Goal: Task Accomplishment & Management: Complete application form

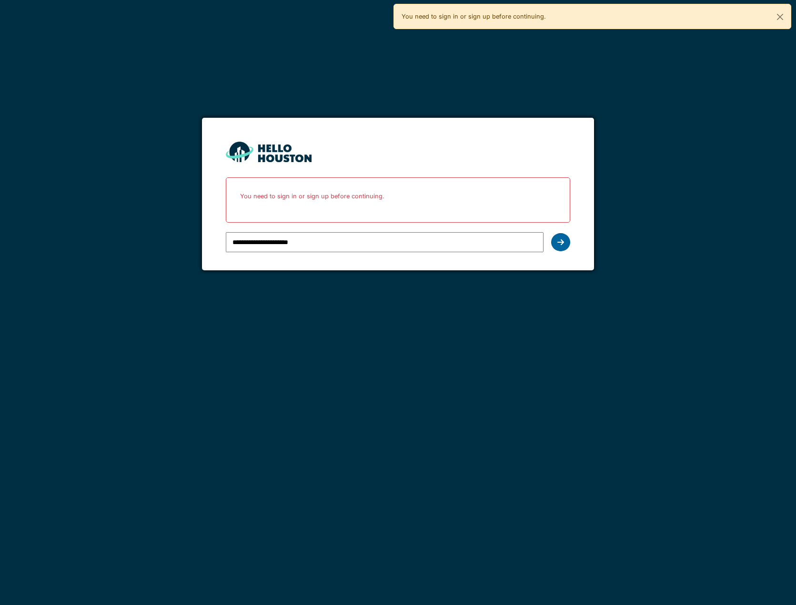
click at [559, 245] on icon at bounding box center [561, 242] width 7 height 8
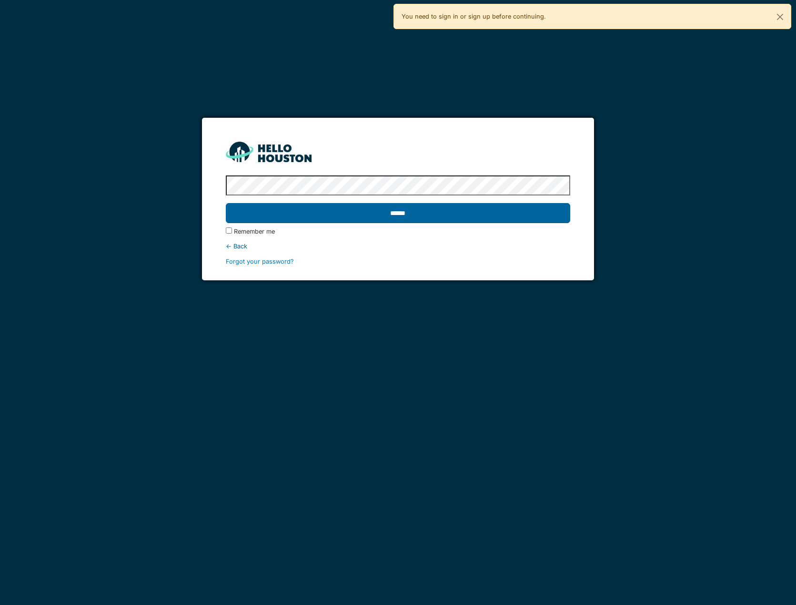
click at [365, 219] on input "******" at bounding box center [398, 213] width 345 height 20
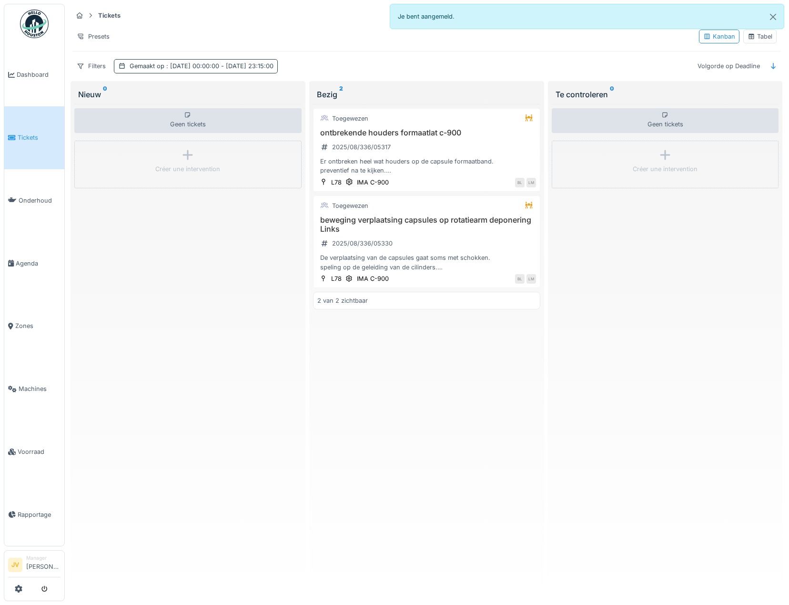
click at [169, 64] on span ": [DATE] 00:00:00 - [DATE] 23:15:00" at bounding box center [218, 65] width 109 height 7
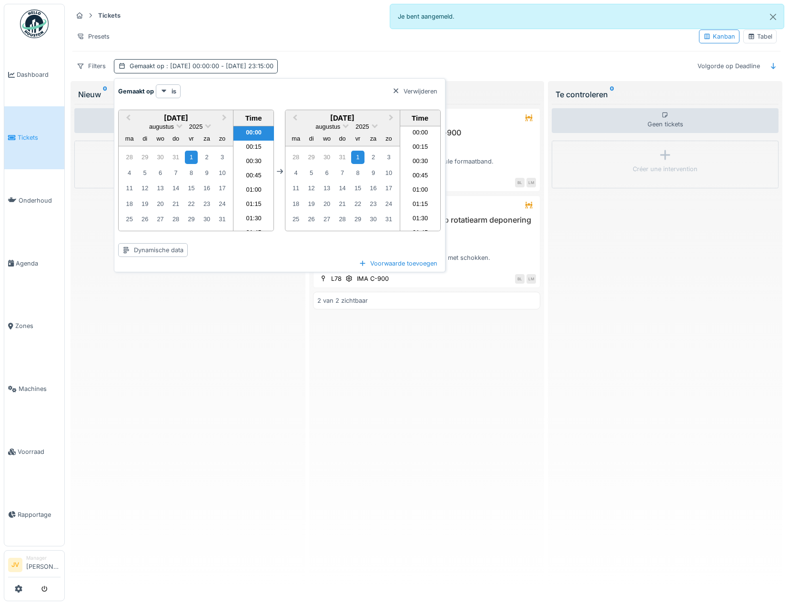
scroll to position [1268, 0]
click at [225, 117] on span "Next Month" at bounding box center [225, 117] width 0 height 11
click at [131, 157] on div "1" at bounding box center [129, 158] width 13 height 14
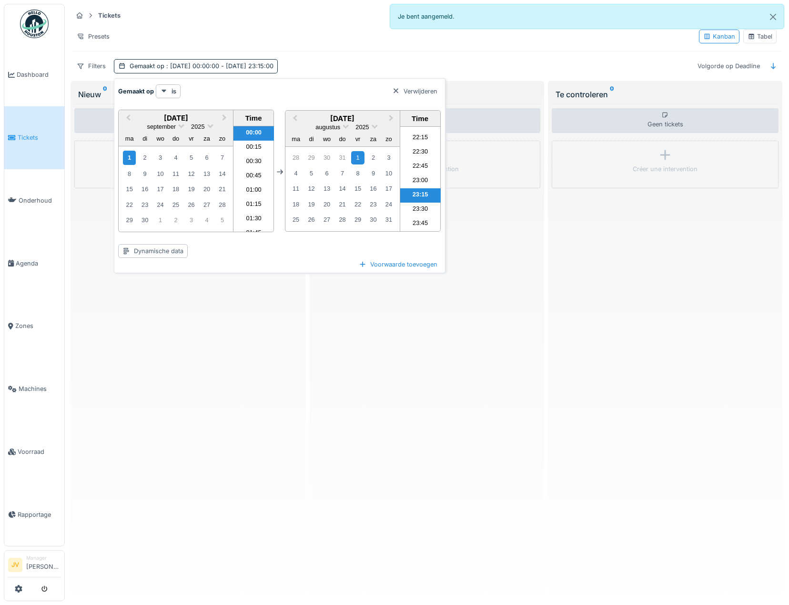
click at [250, 90] on div "Gemaakt op is Verwijderen" at bounding box center [279, 91] width 323 height 14
click at [255, 145] on li "00:15" at bounding box center [254, 148] width 41 height 14
click at [394, 116] on button "Next Month" at bounding box center [392, 119] width 15 height 15
click at [423, 191] on li "23:15" at bounding box center [420, 196] width 41 height 14
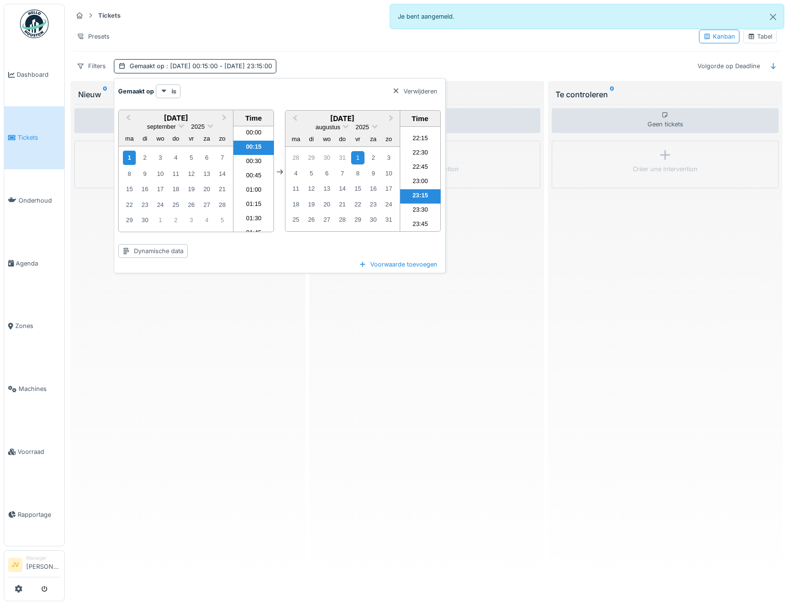
click at [352, 51] on hr at bounding box center [426, 51] width 708 height 0
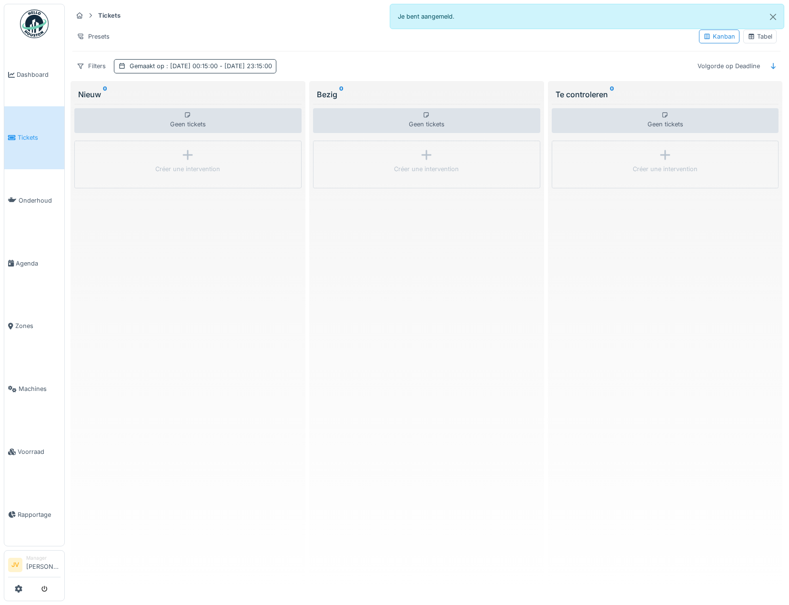
click at [212, 69] on span ": 1-9-2025 00:15:00 - 1-8-2025 23:15:00" at bounding box center [218, 65] width 108 height 7
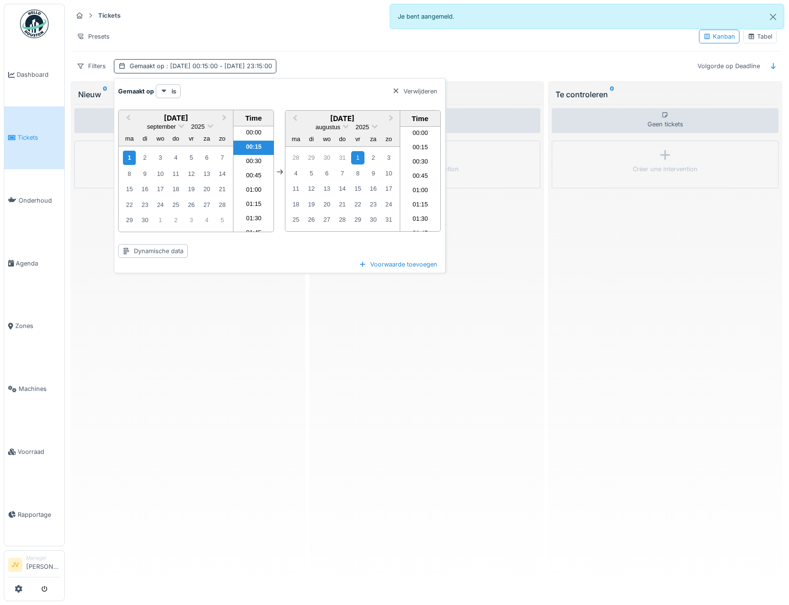
scroll to position [1268, 0]
click at [263, 190] on li "01:00" at bounding box center [254, 191] width 41 height 14
click at [256, 162] on li "07:30" at bounding box center [254, 161] width 41 height 14
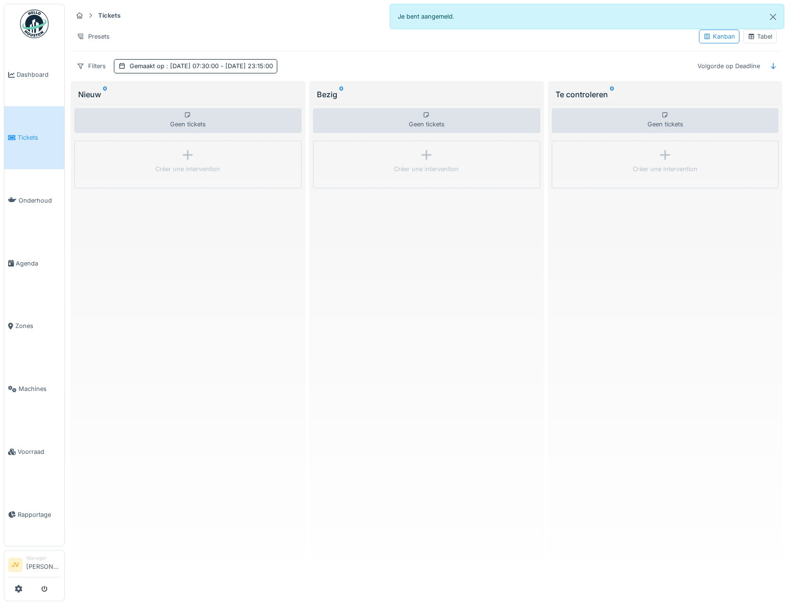
click at [174, 115] on div "Geen tickets" at bounding box center [187, 120] width 227 height 25
click at [50, 136] on span "Tickets" at bounding box center [39, 137] width 43 height 9
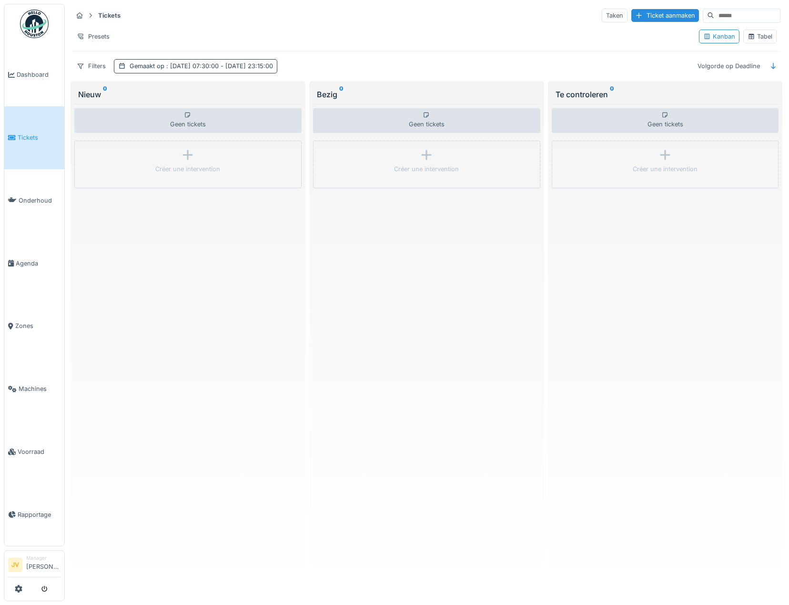
click at [168, 68] on span ": 1-9-2025 07:30:00 - 1-8-2025 23:15:00" at bounding box center [218, 65] width 109 height 7
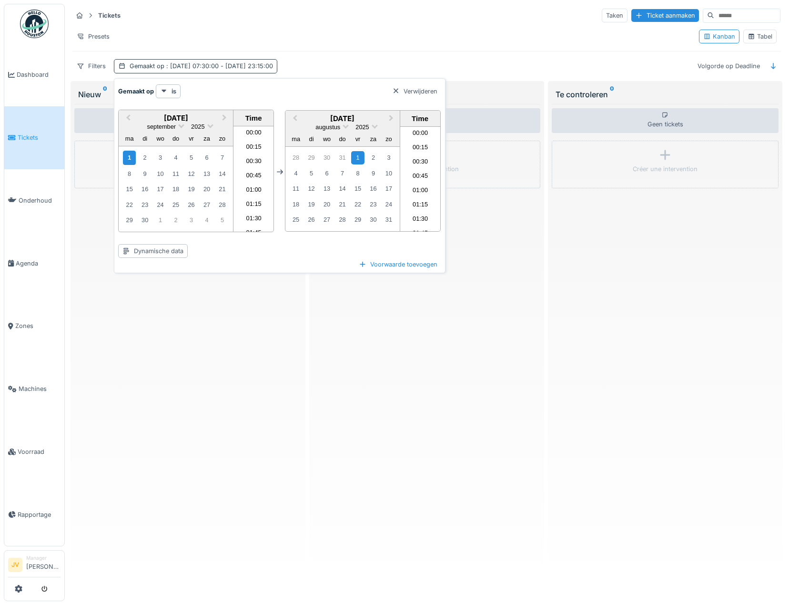
scroll to position [1268, 0]
click at [130, 156] on div "1" at bounding box center [129, 158] width 13 height 14
click at [169, 88] on div "is" at bounding box center [168, 91] width 25 height 14
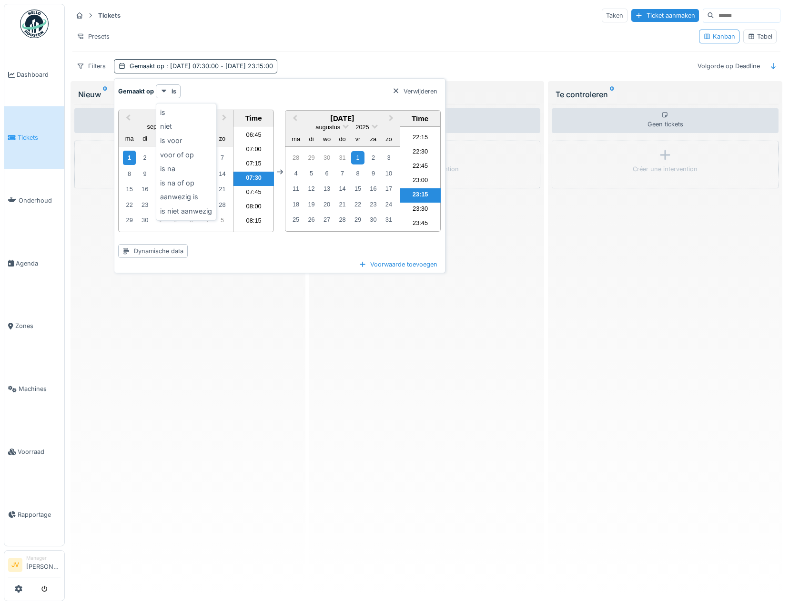
click at [308, 63] on div "Filters Gemaakt op : 1-9-2025 07:30:00 - 1-8-2025 23:15:00 Volgorde op Deadline" at bounding box center [426, 66] width 708 height 14
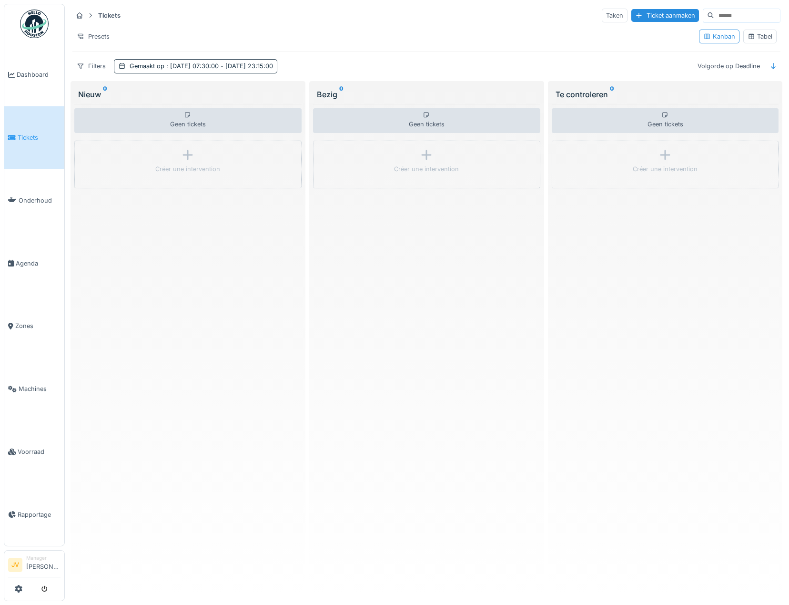
click at [145, 107] on div "Geen tickets Créer une intervention" at bounding box center [187, 346] width 227 height 485
click at [182, 66] on span ": 1-9-2025 07:30:00 - 1-8-2025 23:15:00" at bounding box center [218, 65] width 109 height 7
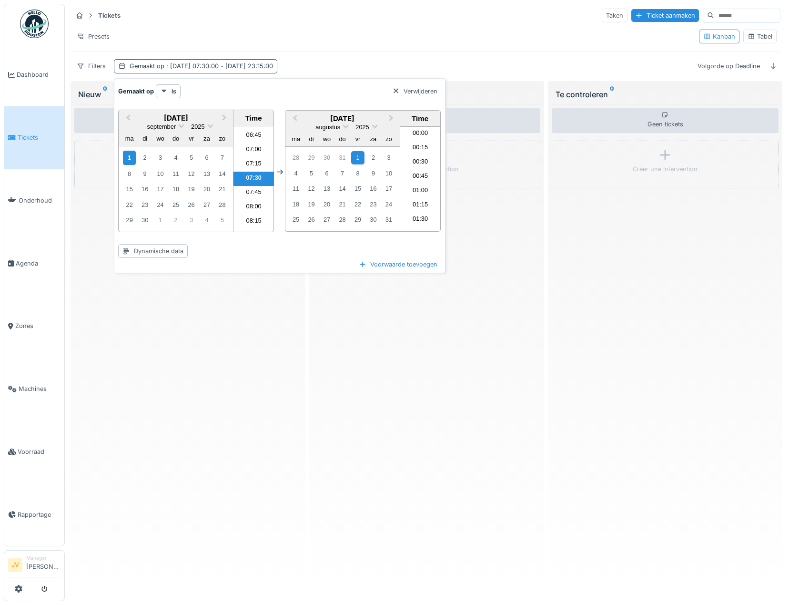
scroll to position [1268, 0]
click at [182, 66] on span ": 1-9-2025 07:30:00 - 1-8-2025 23:15:00" at bounding box center [218, 65] width 109 height 7
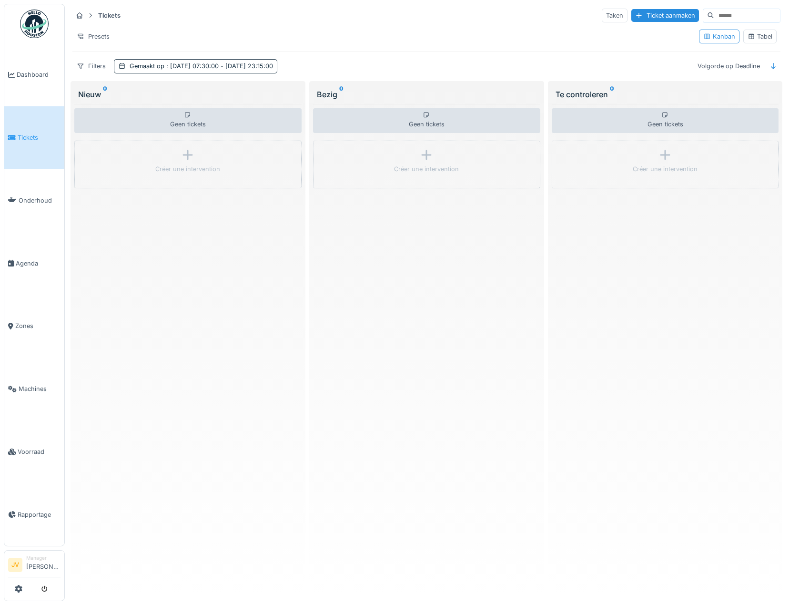
click at [19, 122] on link "Tickets" at bounding box center [34, 137] width 60 height 63
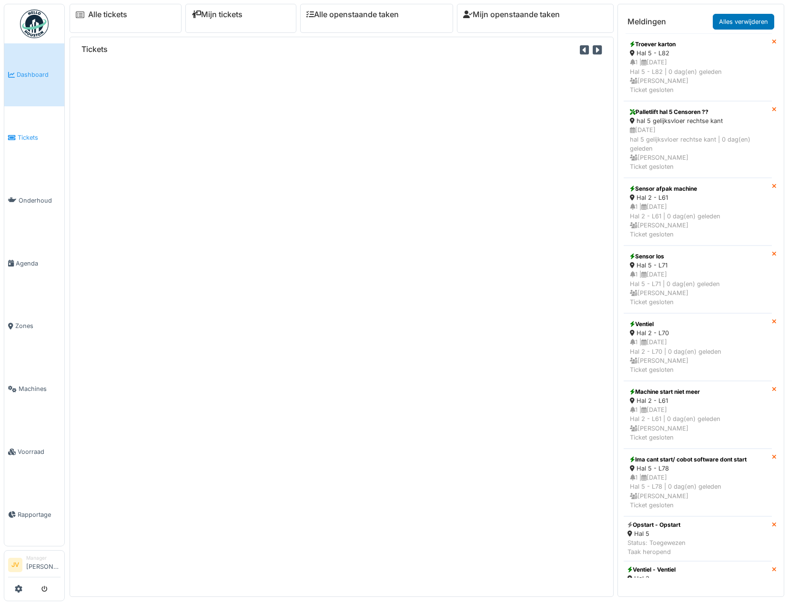
click at [38, 136] on span "Tickets" at bounding box center [39, 137] width 43 height 9
click at [27, 92] on link "Dashboard" at bounding box center [34, 74] width 60 height 63
click at [54, 12] on ul "Dashboard Tickets Onderhoud [GEOGRAPHIC_DATA] Zones Machines Voorraad Rapportage" at bounding box center [34, 275] width 61 height 542
click at [46, 26] on img at bounding box center [34, 24] width 29 height 29
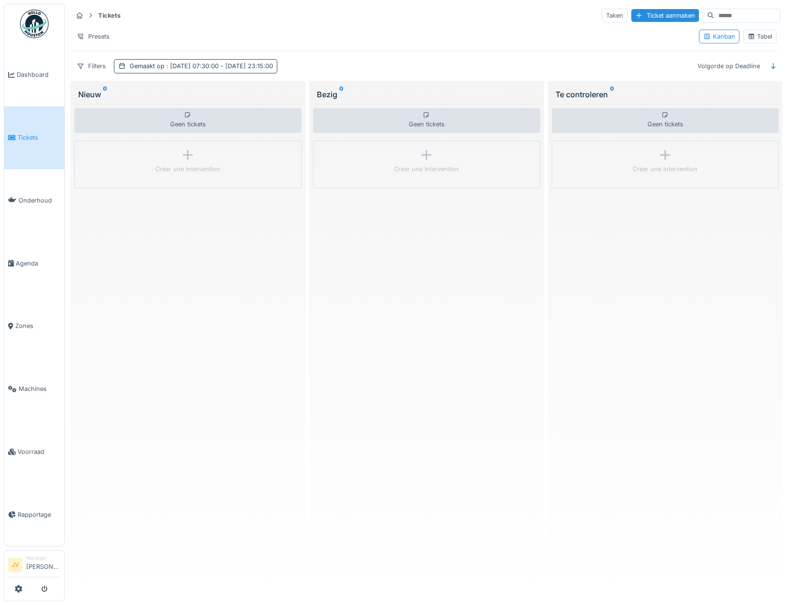
click at [246, 68] on span ": [DATE] 07:30:00 - [DATE] 23:15:00" at bounding box center [218, 65] width 109 height 7
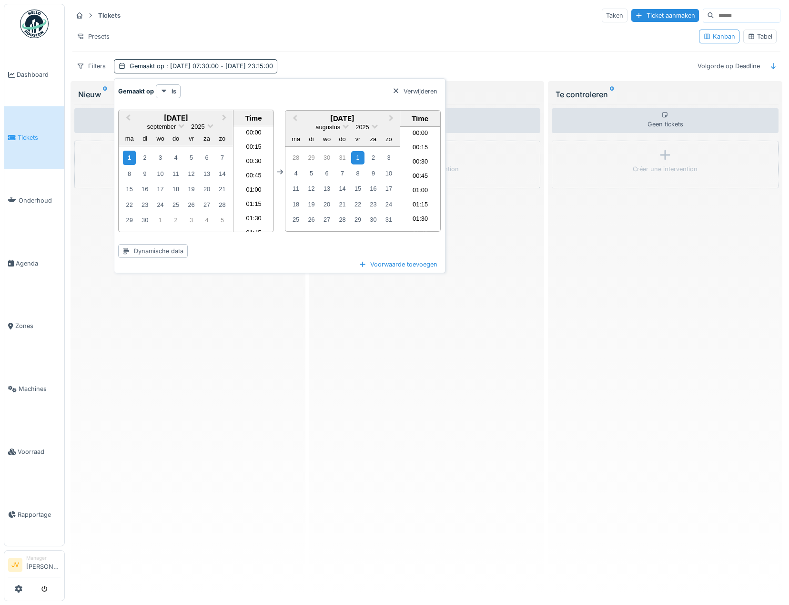
scroll to position [1268, 0]
click at [391, 116] on span "Next Month" at bounding box center [391, 118] width 0 height 11
click at [363, 19] on div "Tickets Taken Ticket aanmaken" at bounding box center [426, 16] width 708 height 16
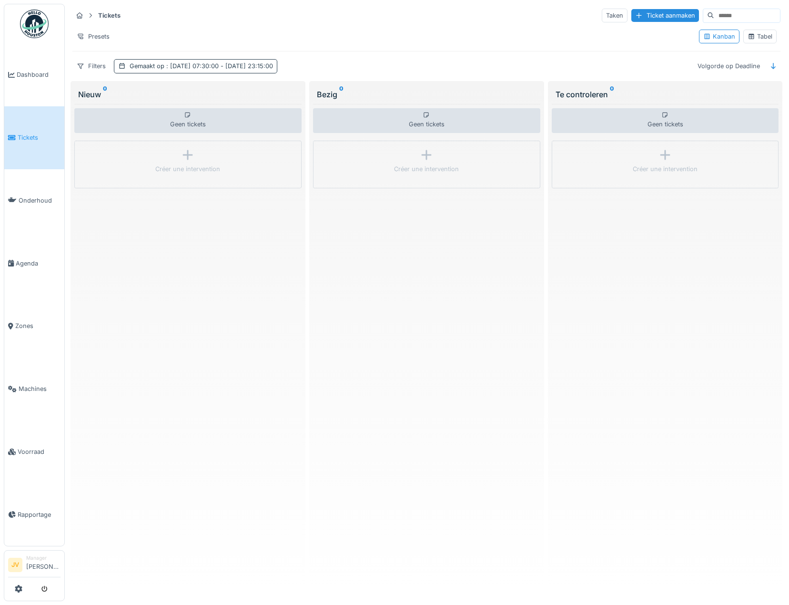
click at [271, 62] on span ": 1-9-2025 07:30:00 - 1-8-2025 23:15:00" at bounding box center [218, 65] width 109 height 7
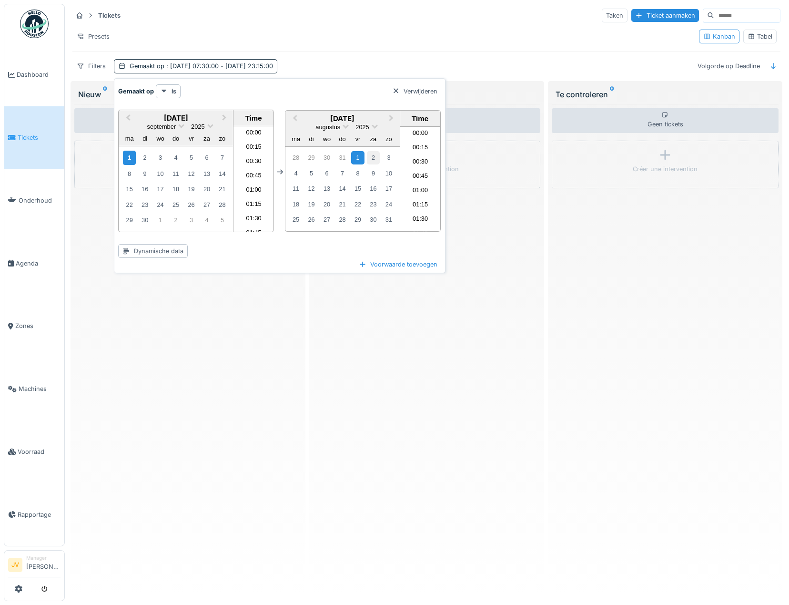
scroll to position [1268, 0]
click at [391, 117] on span "Next Month" at bounding box center [391, 118] width 0 height 11
click at [297, 154] on div "1" at bounding box center [296, 158] width 13 height 14
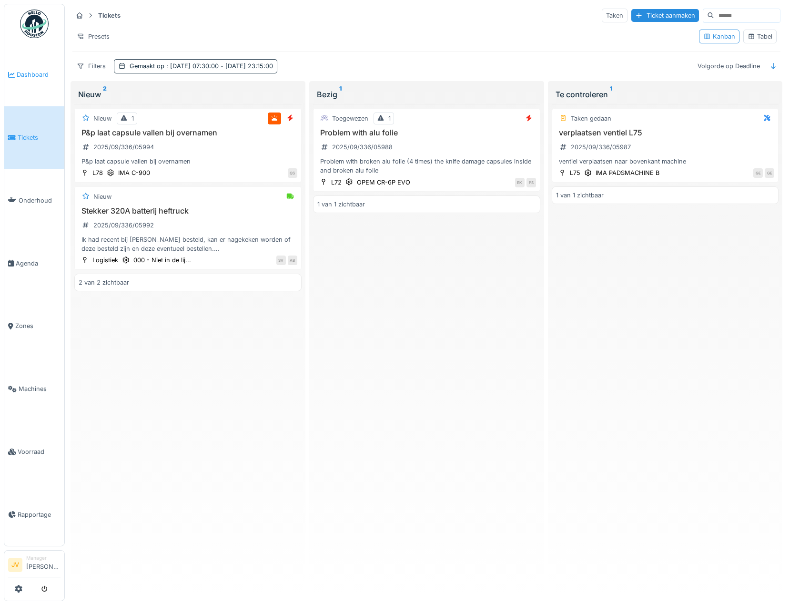
click at [37, 70] on span "Dashboard" at bounding box center [39, 74] width 44 height 9
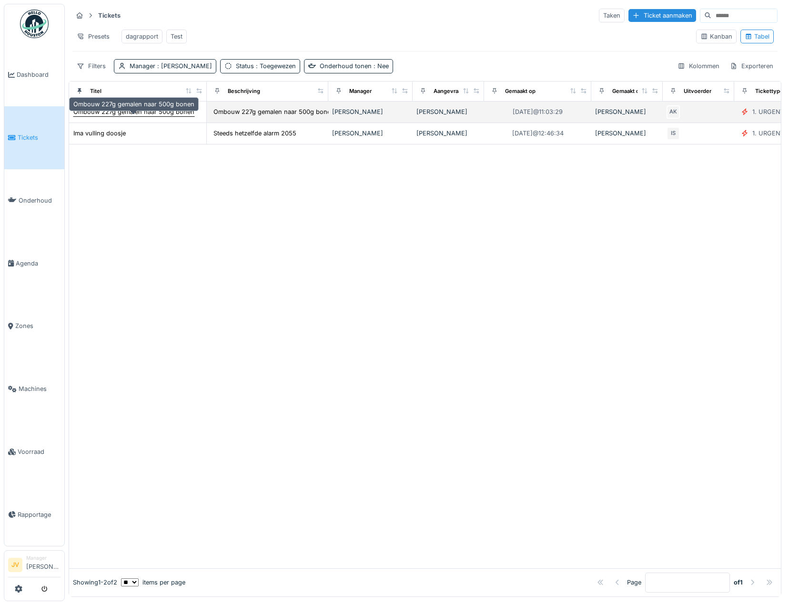
click at [119, 116] on div "Ombouw 227g gemalen naar 500g bonen" at bounding box center [133, 111] width 121 height 9
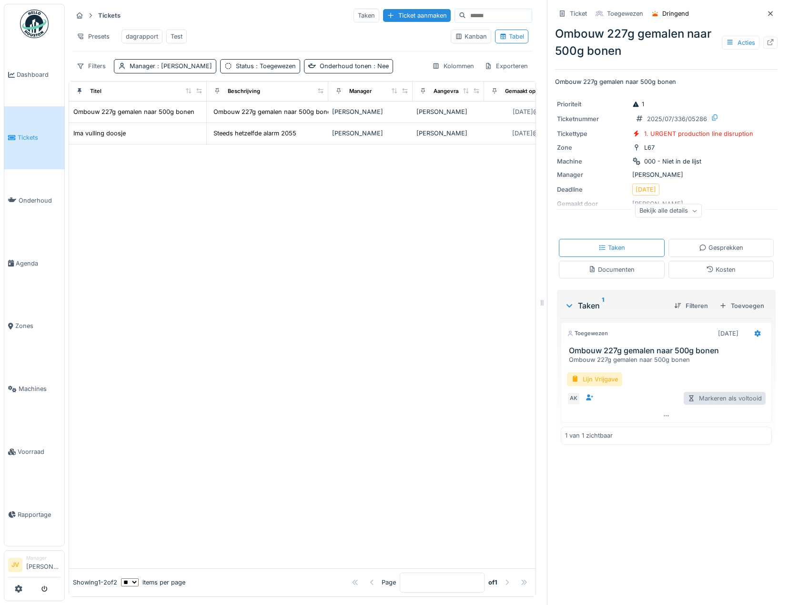
click at [723, 398] on div "Markeren als voltooid" at bounding box center [725, 398] width 82 height 13
click at [722, 43] on div "Acties" at bounding box center [741, 43] width 38 height 14
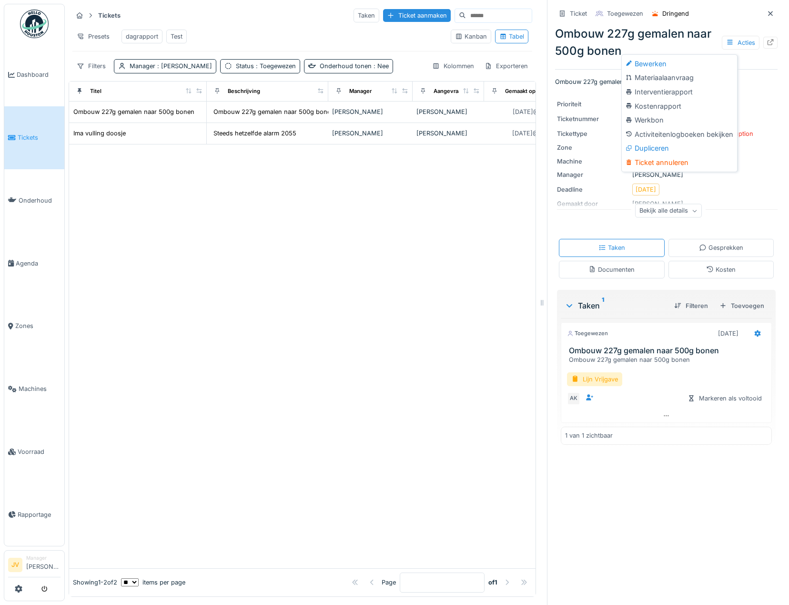
click at [760, 194] on div "Deadline 31-7-2025" at bounding box center [666, 190] width 219 height 12
click at [750, 332] on div at bounding box center [758, 334] width 16 height 14
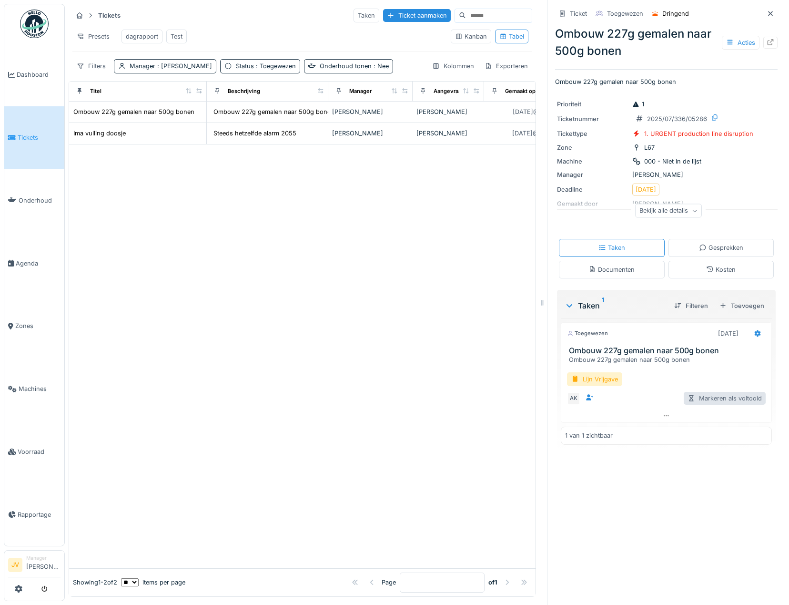
drag, startPoint x: 638, startPoint y: 404, endPoint x: 682, endPoint y: 403, distance: 43.9
click at [638, 405] on div "AK Markeren als voltooid" at bounding box center [666, 398] width 199 height 13
click at [711, 400] on div "Markeren als voltooid" at bounding box center [725, 398] width 82 height 13
click at [381, 12] on div "⚠️ Je moet alle formulieren invullen voordat je de taak als voltooid kunt marke…" at bounding box center [394, 21] width 167 height 27
click at [423, 23] on div "Je moet alle formulieren invullen voordat je de taak als voltooid kunt markeren" at bounding box center [390, 21] width 121 height 16
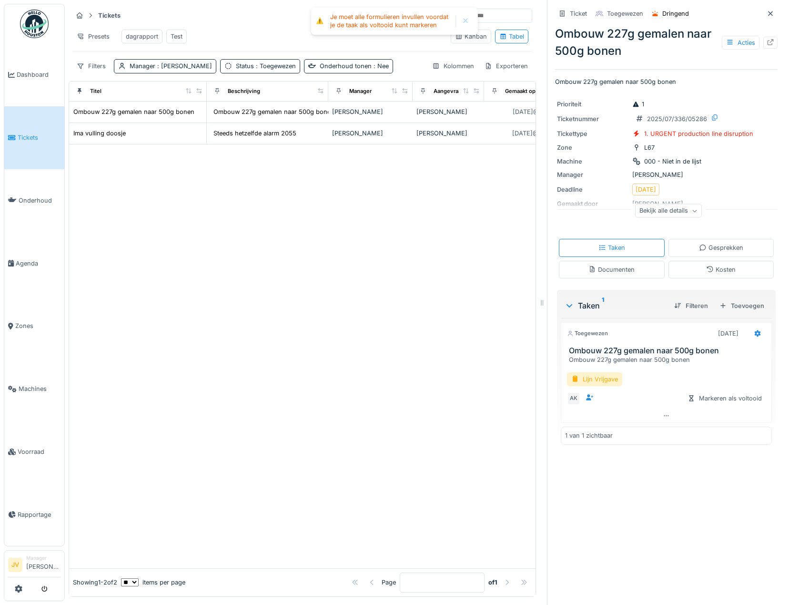
click at [461, 15] on div at bounding box center [465, 21] width 15 height 12
click at [588, 374] on div "Lijn Vrijgave" at bounding box center [594, 379] width 55 height 14
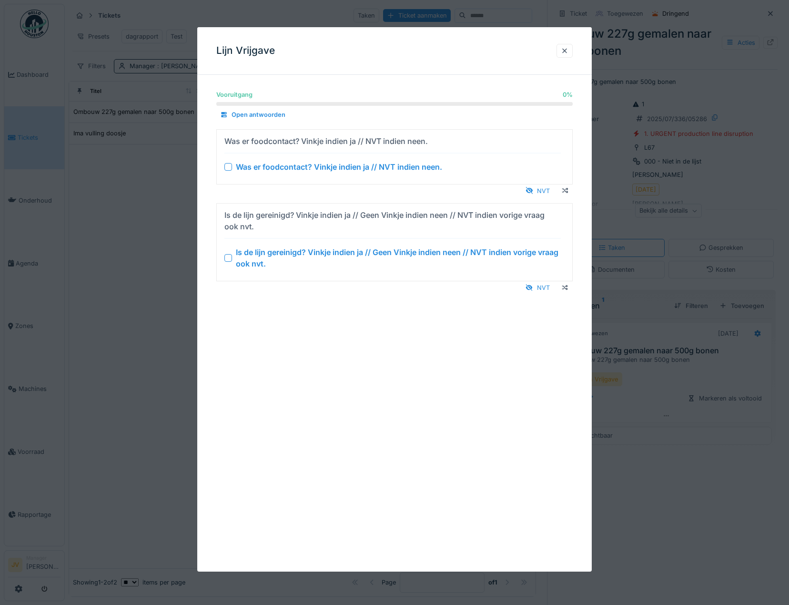
click at [243, 169] on div "Was er foodcontact? Vinkje indien ja // NVT indien neen." at bounding box center [339, 166] width 206 height 11
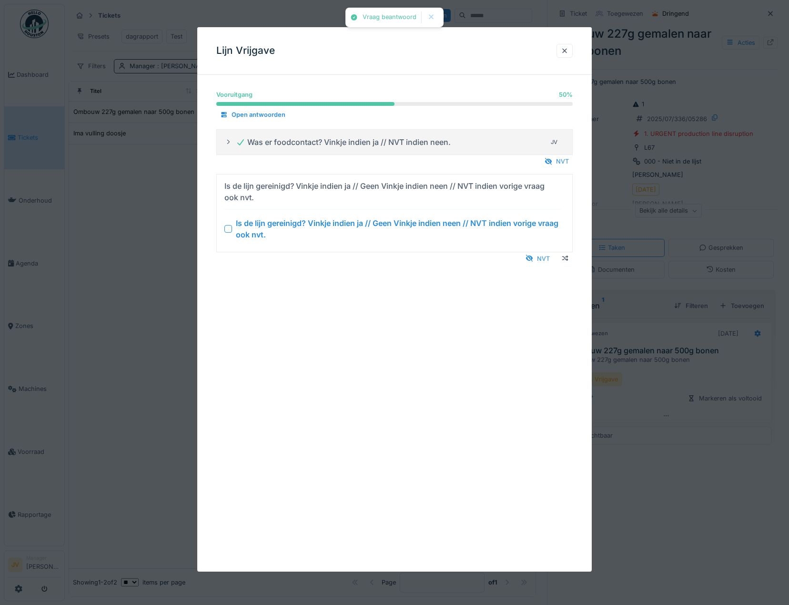
click at [229, 225] on div "Is de lijn gereinigd? Vinkje indien ja // Geen Vinkje indien neen // NVT indien…" at bounding box center [393, 228] width 337 height 23
click at [230, 229] on div at bounding box center [229, 229] width 8 height 8
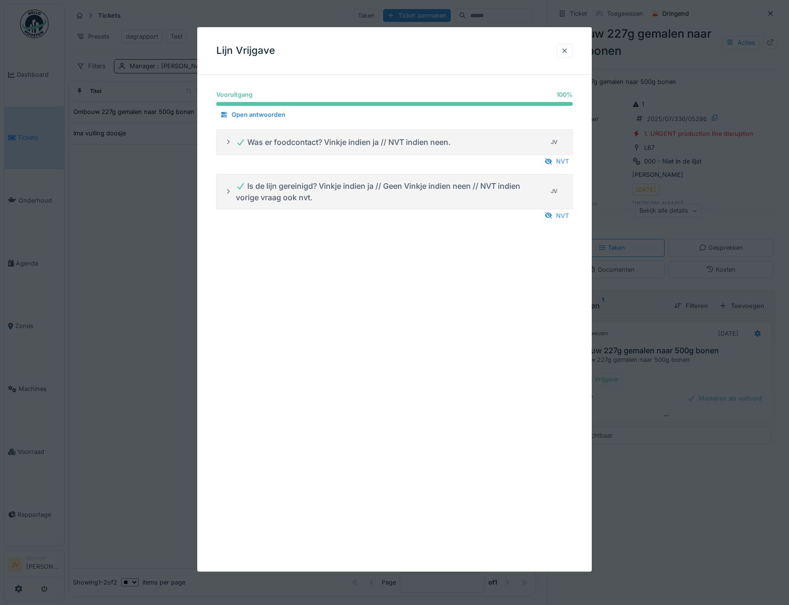
click at [565, 51] on div at bounding box center [565, 50] width 8 height 9
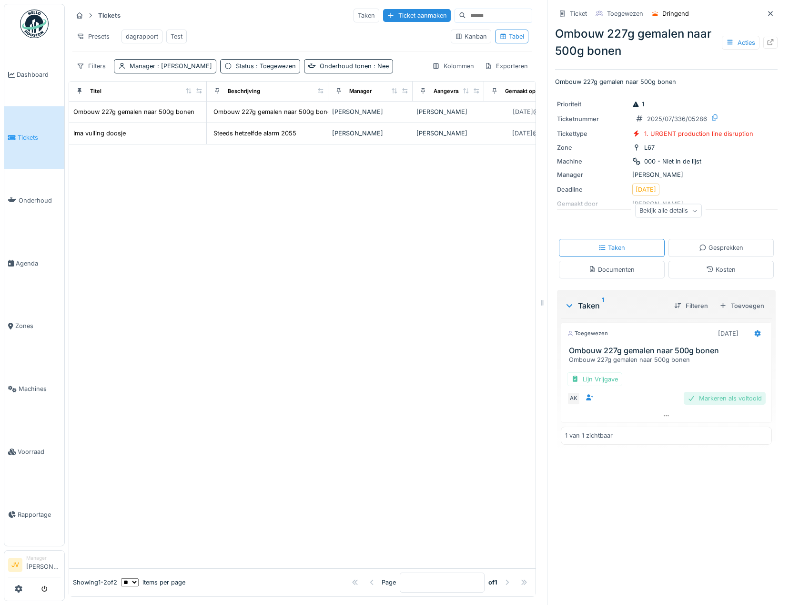
click at [725, 404] on div "Markeren als voltooid" at bounding box center [725, 398] width 82 height 13
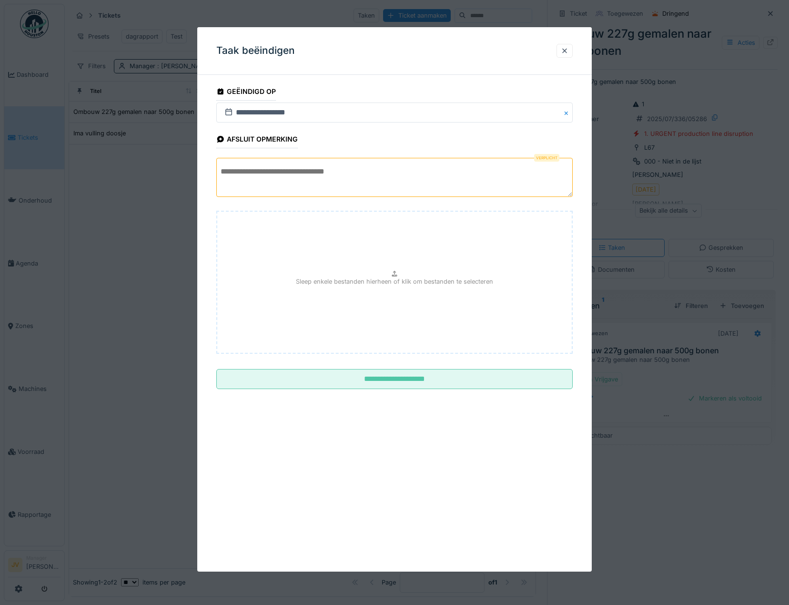
click at [251, 171] on textarea at bounding box center [394, 177] width 357 height 39
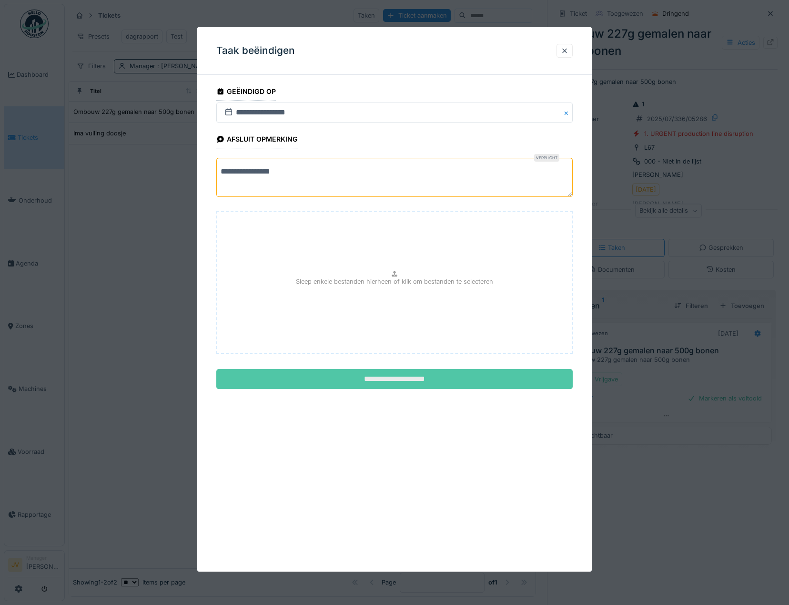
type textarea "**********"
click at [380, 378] on input "**********" at bounding box center [394, 379] width 357 height 20
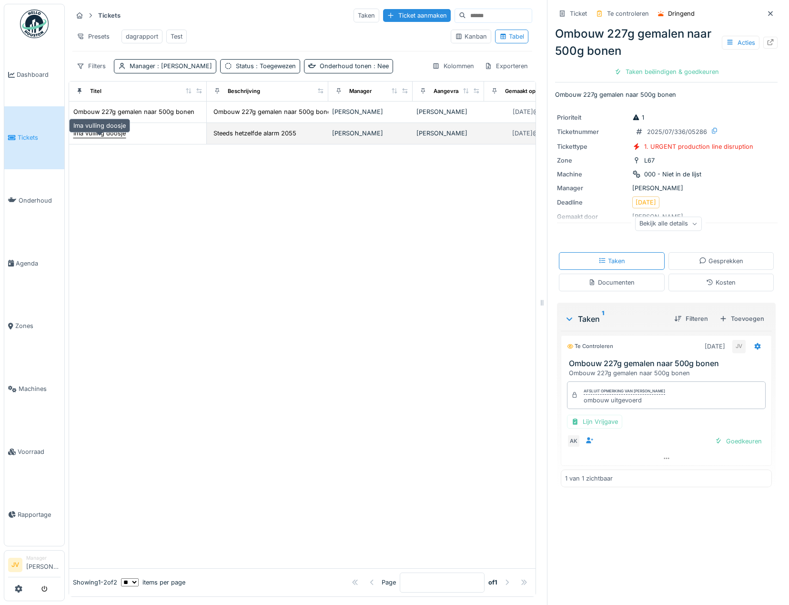
click at [126, 138] on div "Ima vulling doosje" at bounding box center [99, 133] width 53 height 10
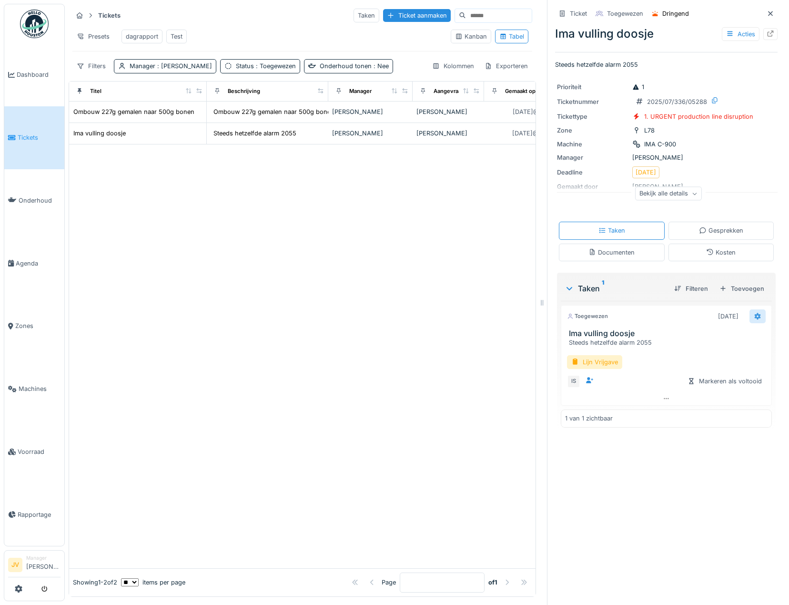
click at [754, 317] on icon at bounding box center [758, 316] width 8 height 6
click at [647, 436] on div "Ticket Toegewezen Dringend Ima vulling doosje Acties Steeds hetzelfde alarm 205…" at bounding box center [666, 219] width 223 height 439
click at [606, 362] on div "Lijn Vrijgave" at bounding box center [594, 362] width 55 height 14
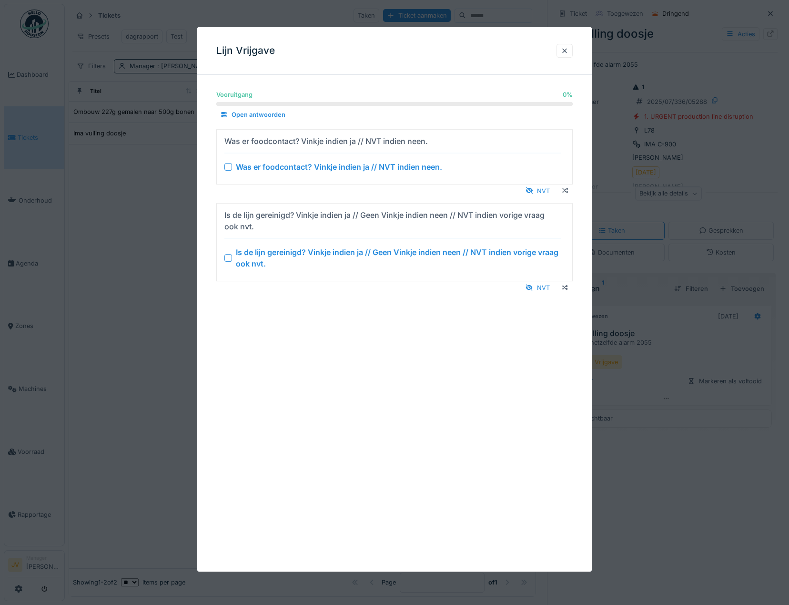
click at [226, 164] on div at bounding box center [229, 167] width 8 height 8
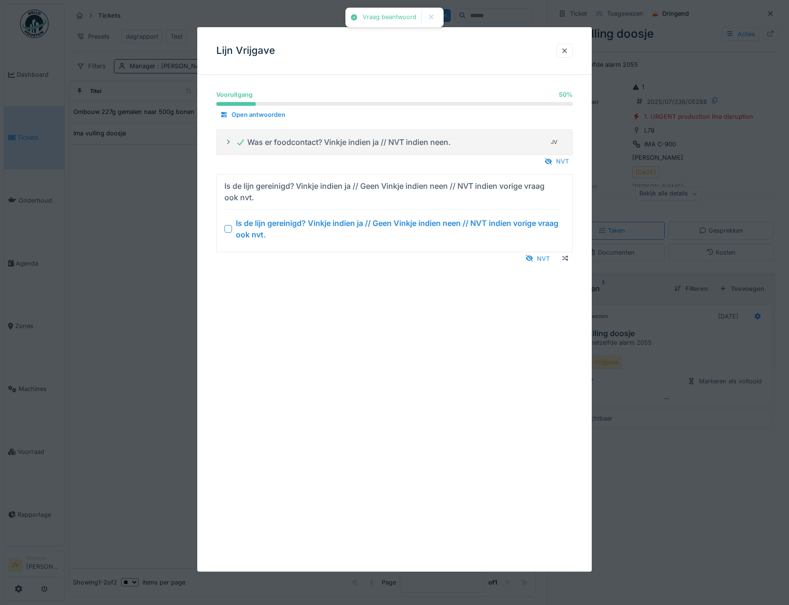
click at [233, 228] on div "Is de lijn gereinigd? Vinkje indien ja // Geen Vinkje indien neen // NVT indien…" at bounding box center [393, 228] width 337 height 23
click at [229, 227] on div at bounding box center [229, 229] width 8 height 8
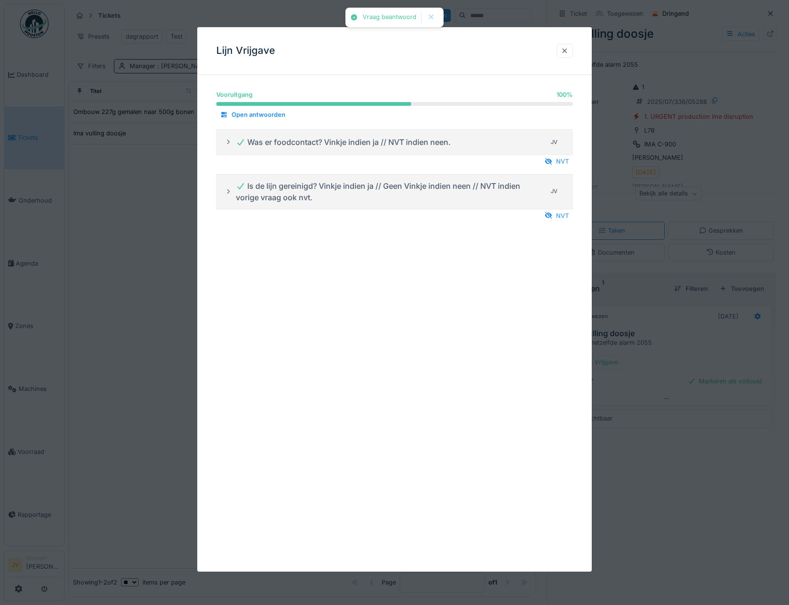
click at [566, 52] on div at bounding box center [565, 50] width 8 height 9
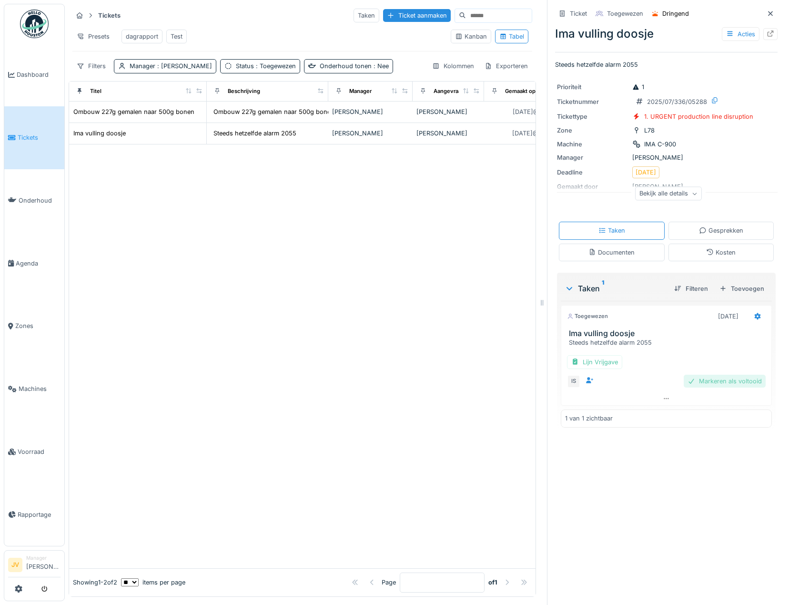
click at [716, 383] on div "Markeren als voltooid" at bounding box center [725, 381] width 82 height 13
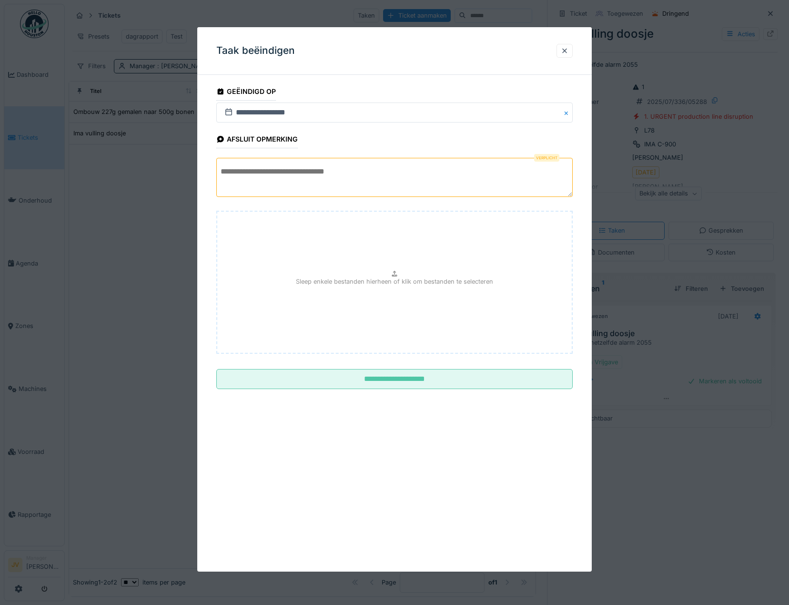
click at [248, 174] on textarea at bounding box center [394, 177] width 357 height 39
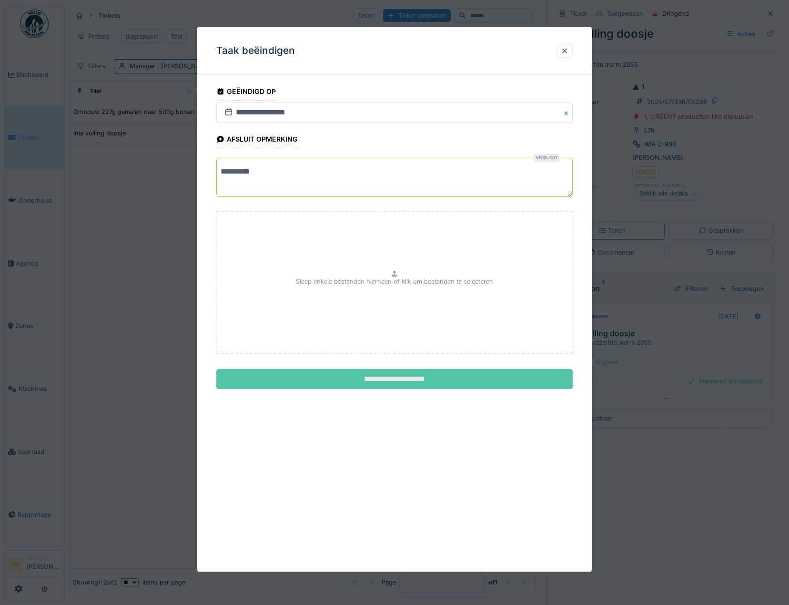
type textarea "**********"
click at [394, 381] on input "**********" at bounding box center [394, 379] width 357 height 20
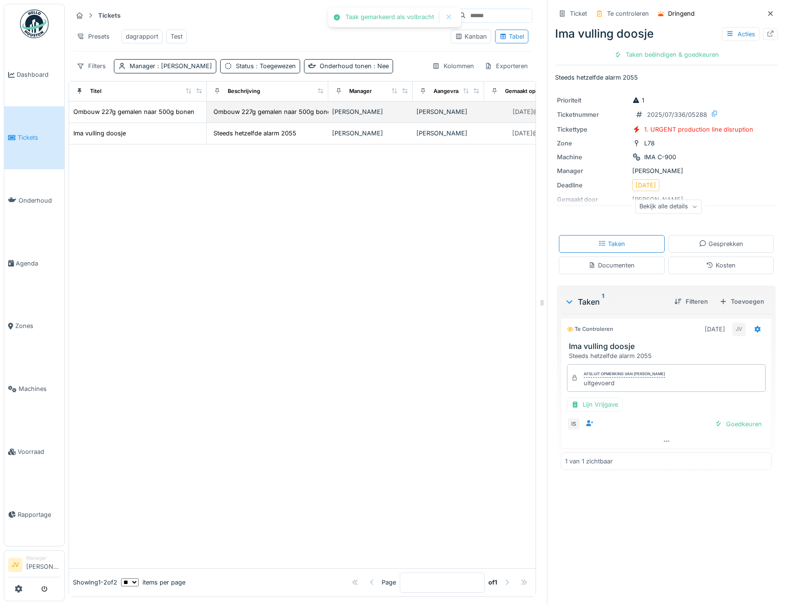
click at [349, 115] on div "[PERSON_NAME]" at bounding box center [370, 111] width 77 height 9
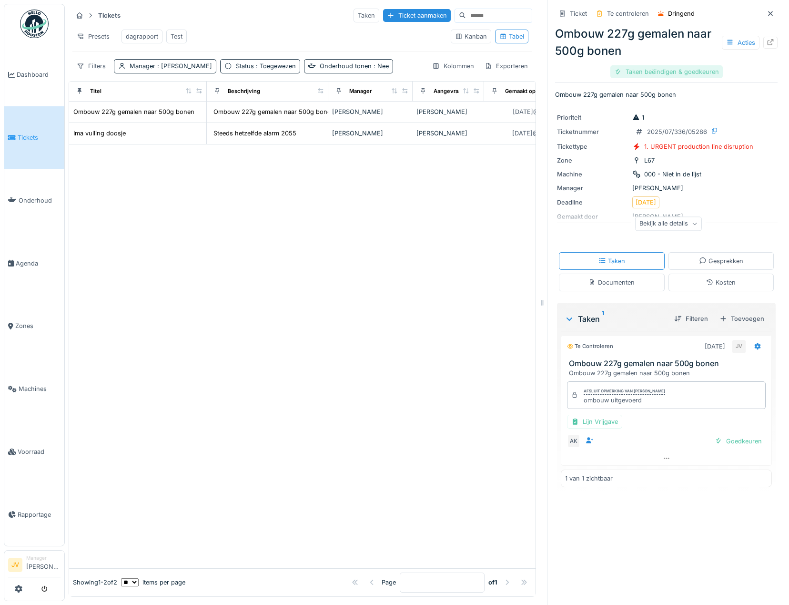
click at [665, 70] on div "Taken beëindigen & goedkeuren" at bounding box center [667, 71] width 112 height 13
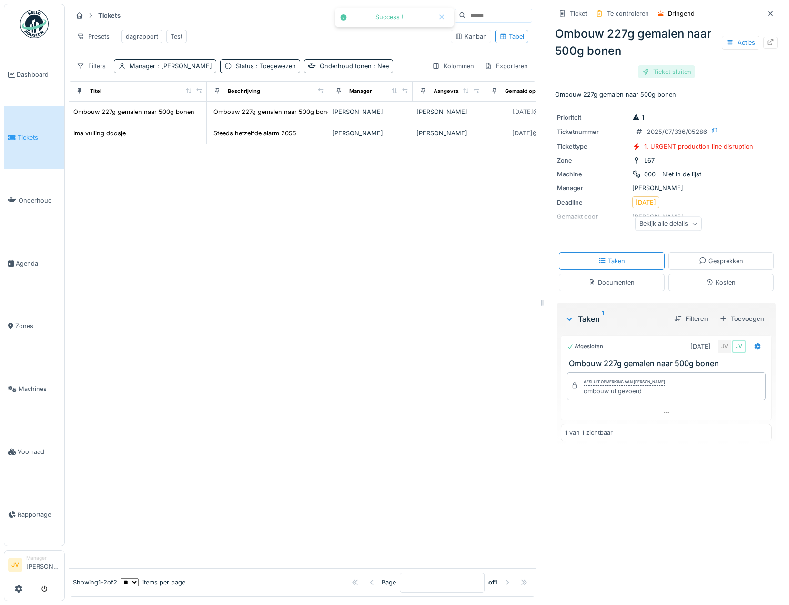
click at [665, 72] on div "Ticket sluiten" at bounding box center [666, 71] width 57 height 13
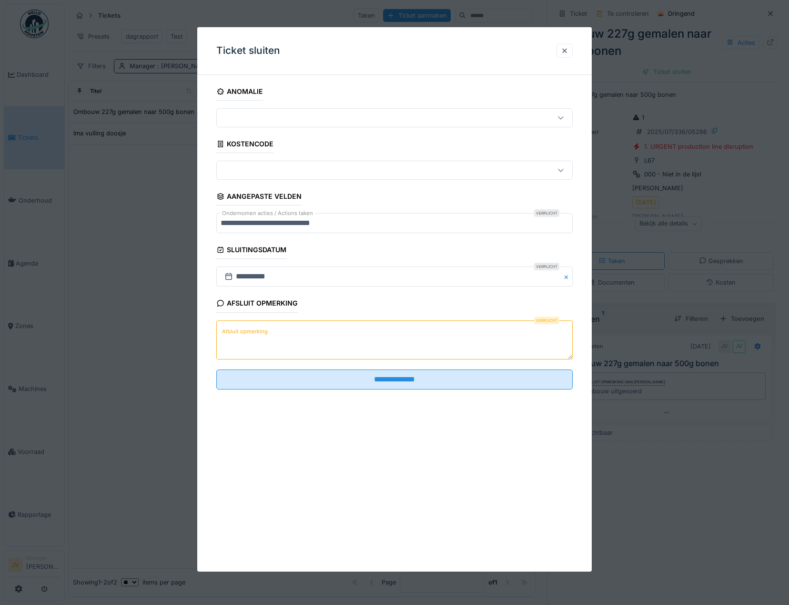
click at [265, 336] on label "Afsluit opmerking" at bounding box center [245, 332] width 50 height 12
click at [265, 336] on textarea "Afsluit opmerking" at bounding box center [394, 339] width 357 height 39
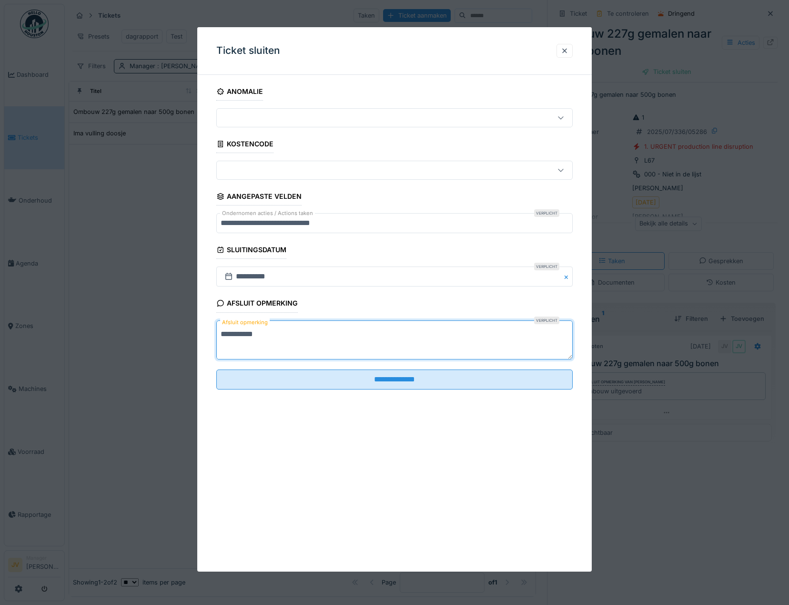
type textarea "**********"
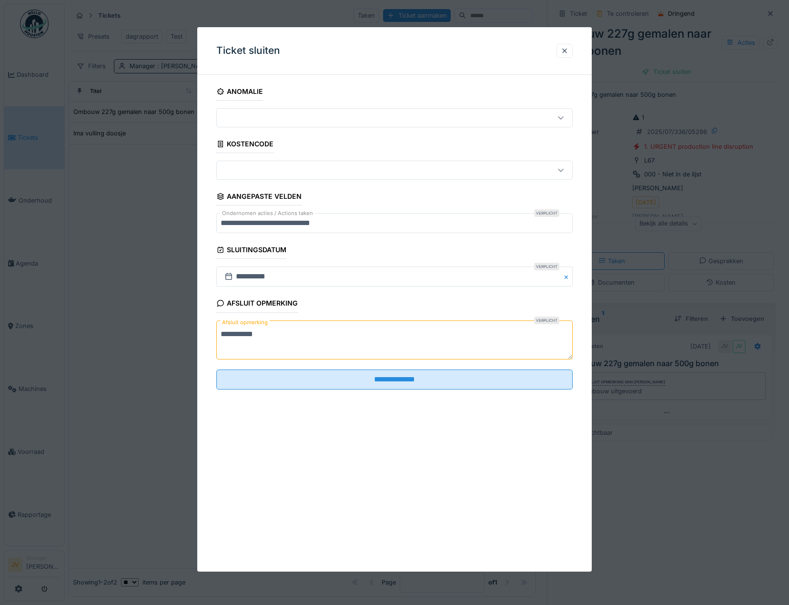
click at [431, 393] on fieldset "**********" at bounding box center [394, 239] width 357 height 315
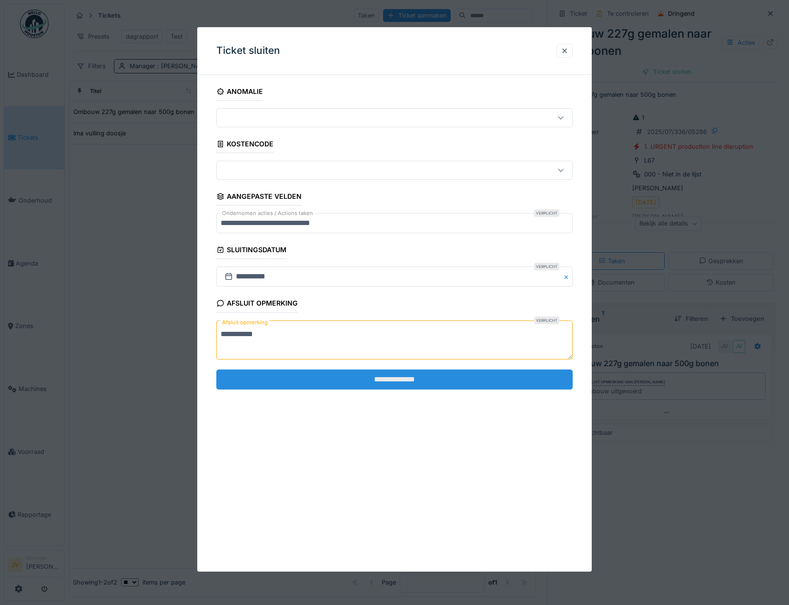
click at [426, 382] on input "**********" at bounding box center [394, 379] width 357 height 20
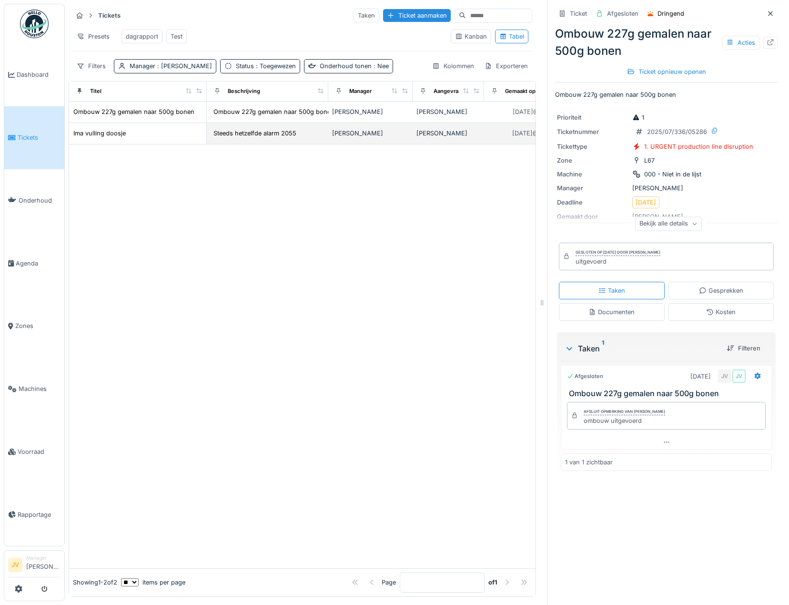
click at [131, 138] on div "Ima vulling doosje" at bounding box center [138, 133] width 130 height 10
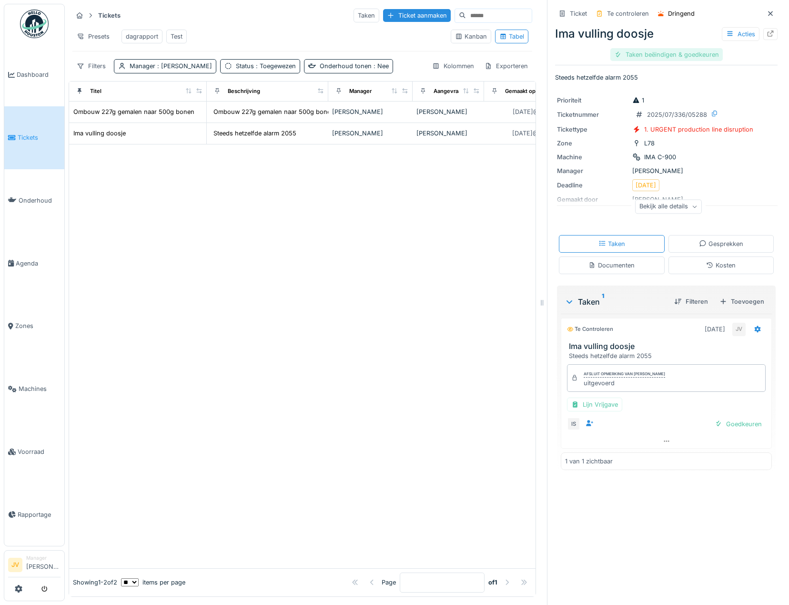
click at [651, 51] on div "Taken beëindigen & goedkeuren" at bounding box center [667, 54] width 112 height 13
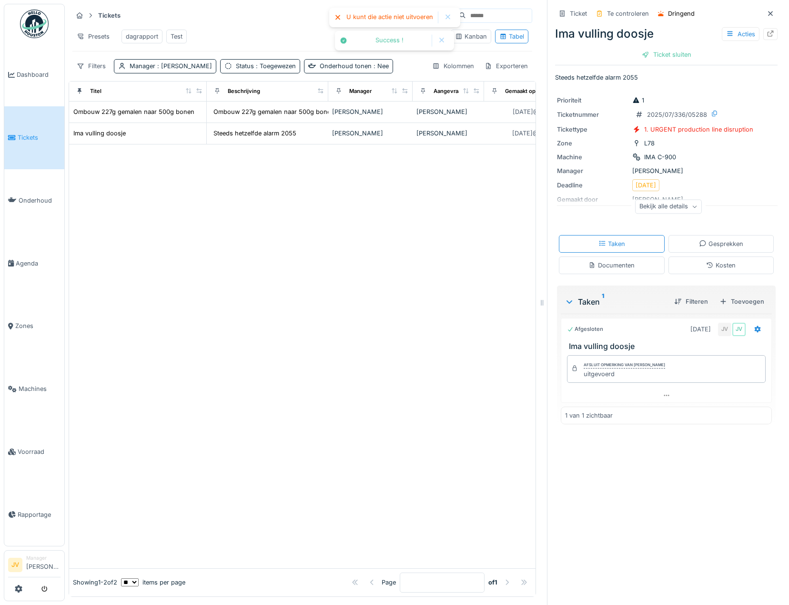
click at [651, 51] on div "Ticket sluiten" at bounding box center [666, 54] width 57 height 13
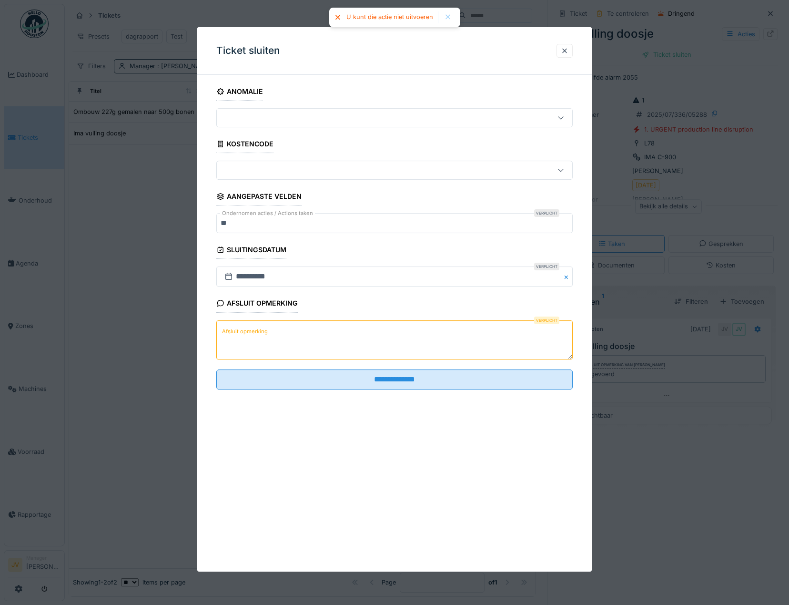
click at [243, 333] on label "Afsluit opmerking" at bounding box center [245, 332] width 50 height 12
click at [243, 333] on textarea "Afsluit opmerking" at bounding box center [394, 339] width 357 height 39
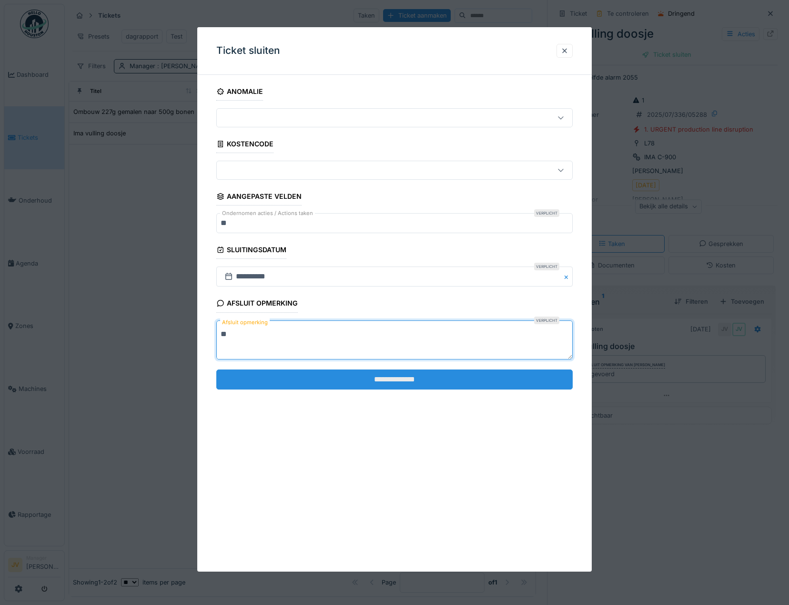
type textarea "**"
click at [408, 379] on input "**********" at bounding box center [394, 379] width 357 height 20
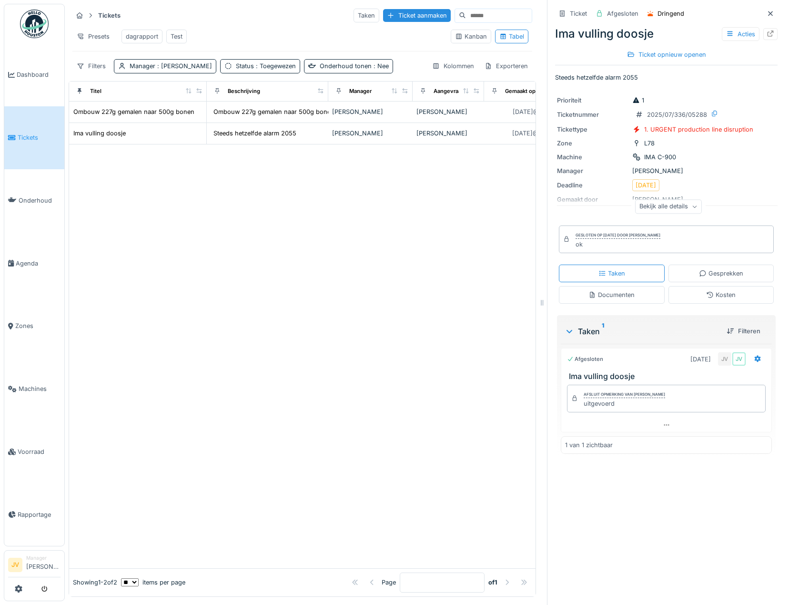
click at [43, 134] on span "Tickets" at bounding box center [39, 137] width 43 height 9
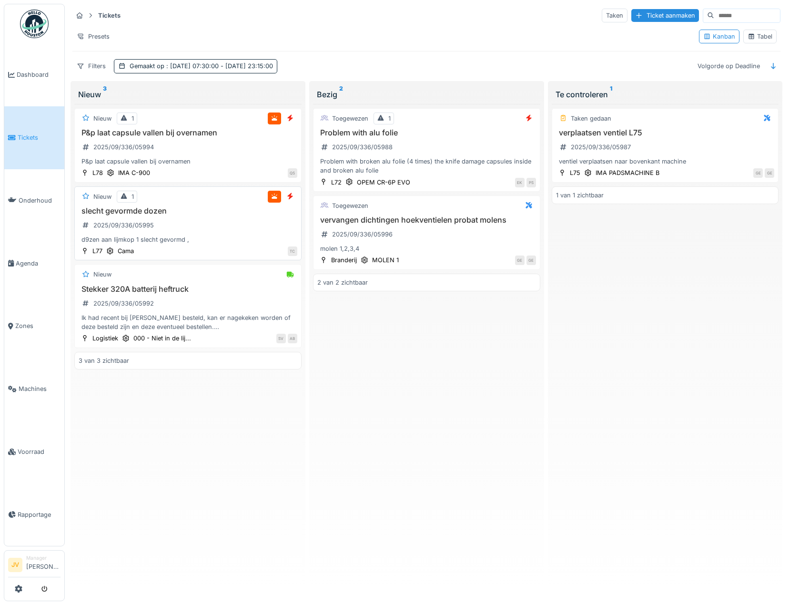
click at [218, 233] on div "slecht gevormde dozen 2025/09/336/05995 d9zen aan lijmkop 1 slecht gevormd ," at bounding box center [188, 225] width 219 height 38
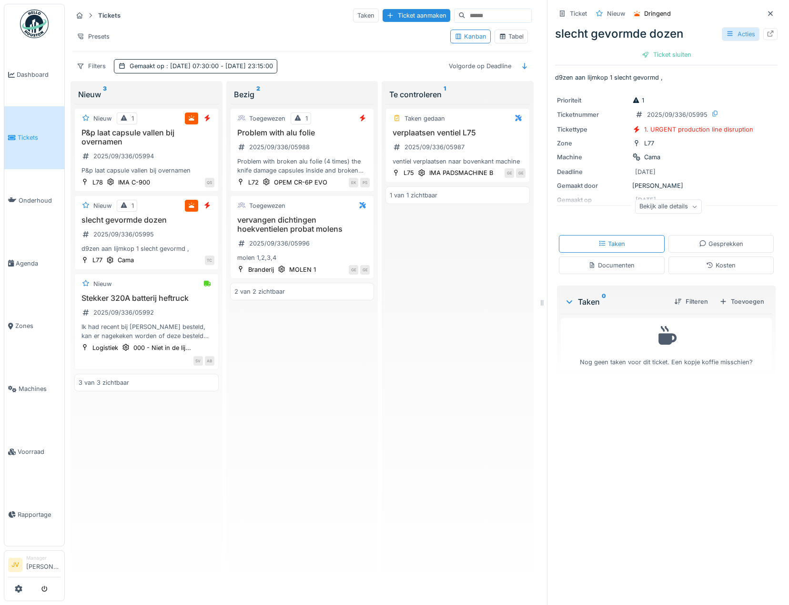
click at [727, 35] on icon at bounding box center [729, 33] width 5 height 5
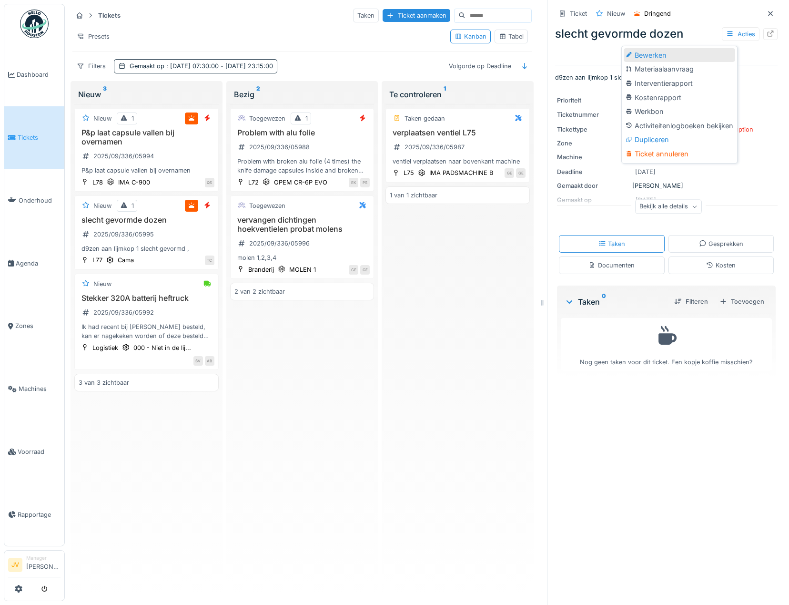
click at [697, 59] on div "Bewerken" at bounding box center [680, 55] width 112 height 14
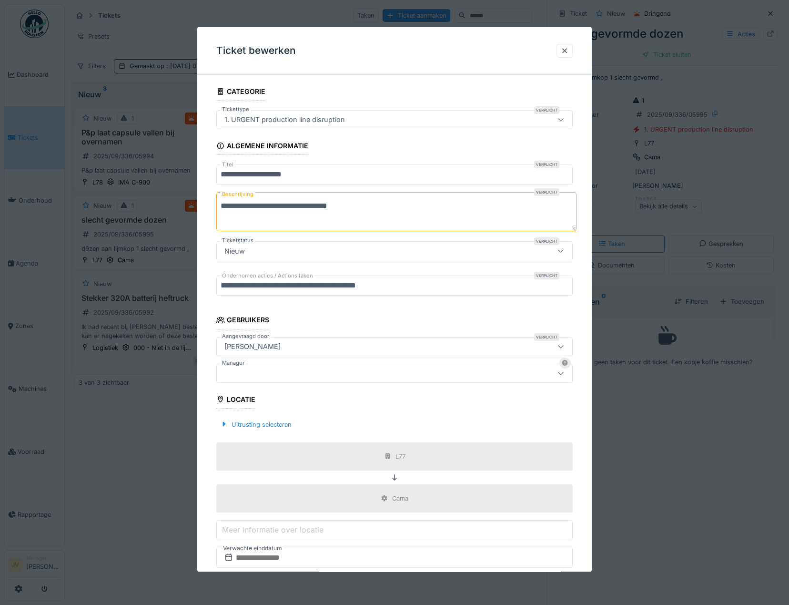
click at [249, 373] on div at bounding box center [374, 373] width 306 height 10
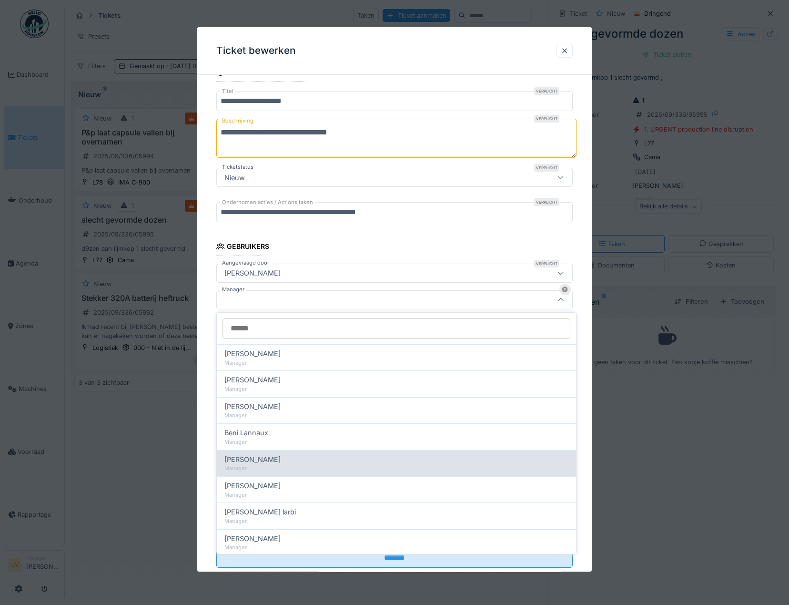
scroll to position [48, 0]
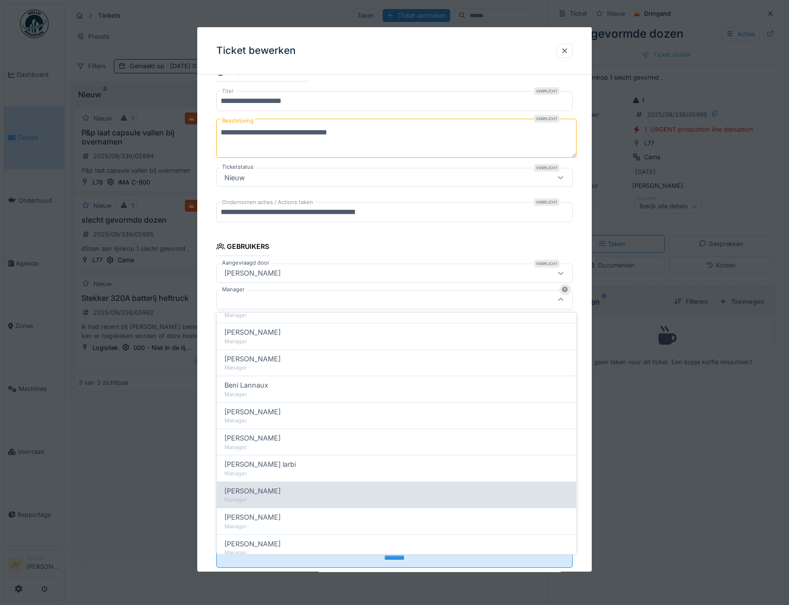
click at [263, 496] on div "Manager" at bounding box center [397, 500] width 344 height 8
type input "****"
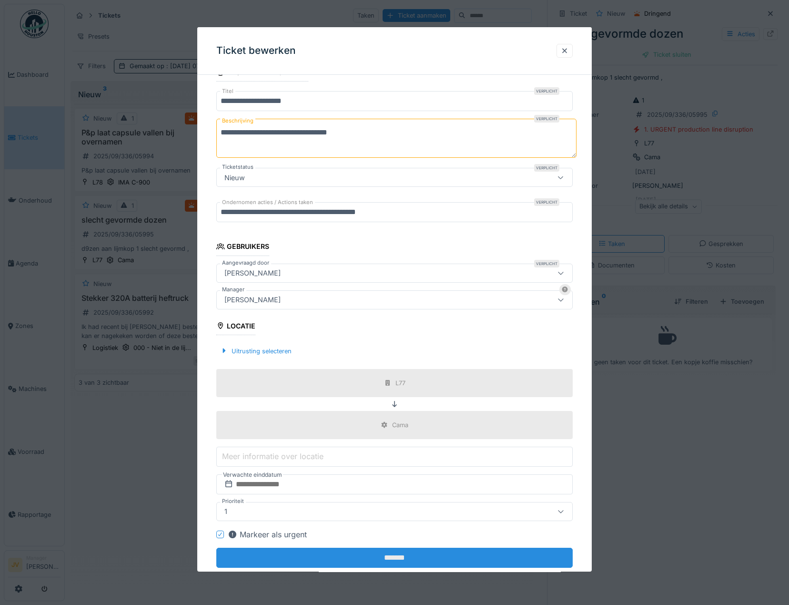
click at [409, 557] on input "*******" at bounding box center [394, 558] width 357 height 20
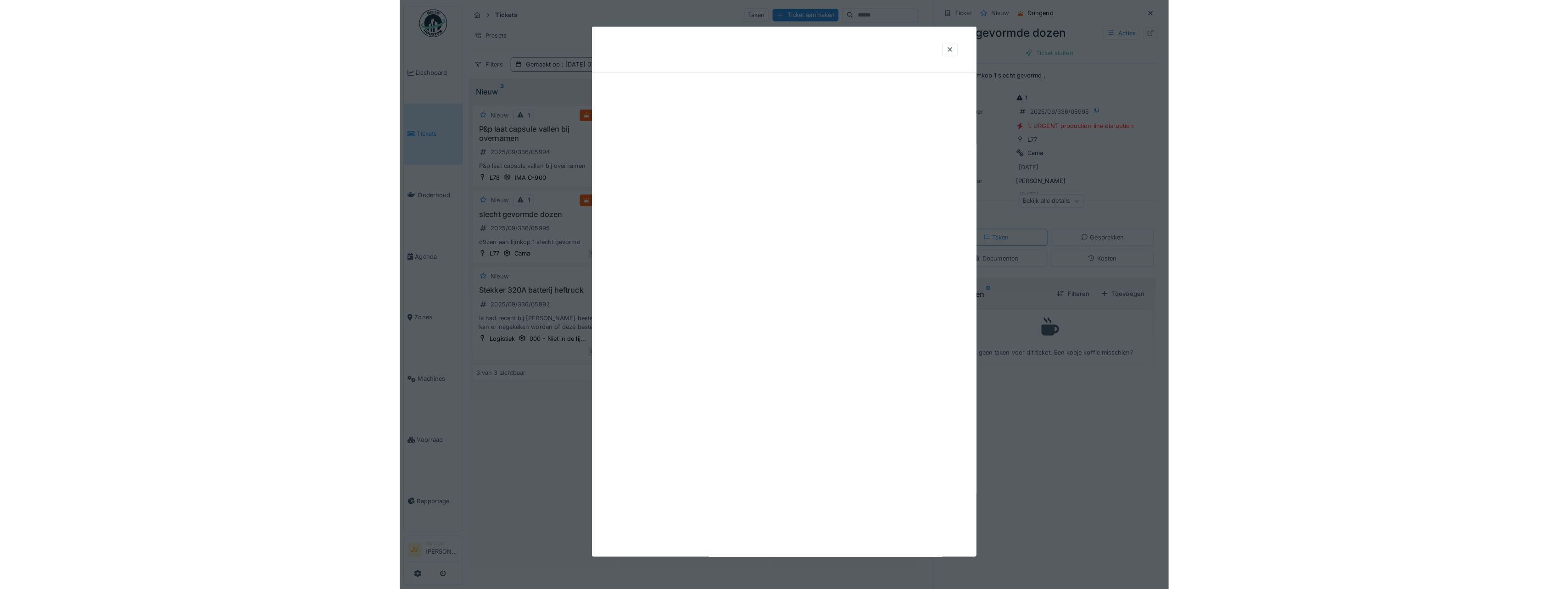
scroll to position [0, 0]
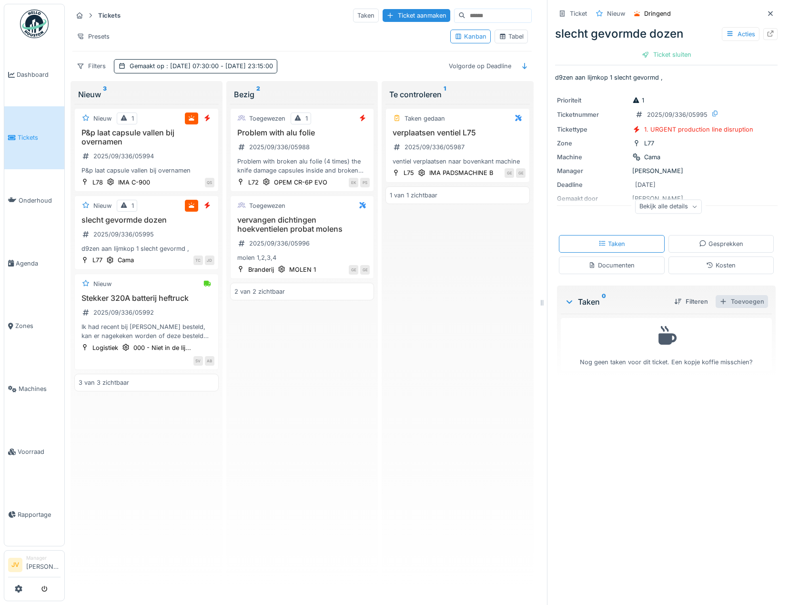
click at [727, 304] on div "Toevoegen" at bounding box center [742, 301] width 52 height 13
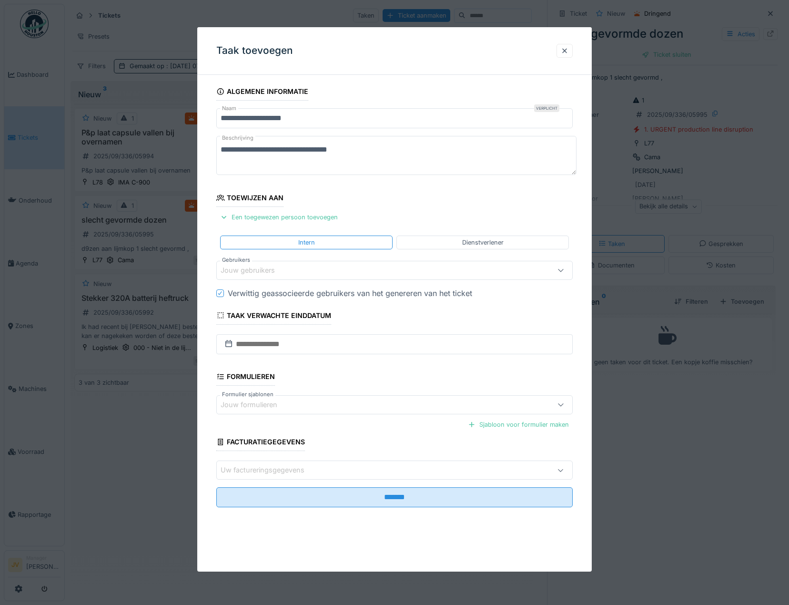
click at [253, 272] on div "Jouw gebruikers" at bounding box center [255, 270] width 68 height 10
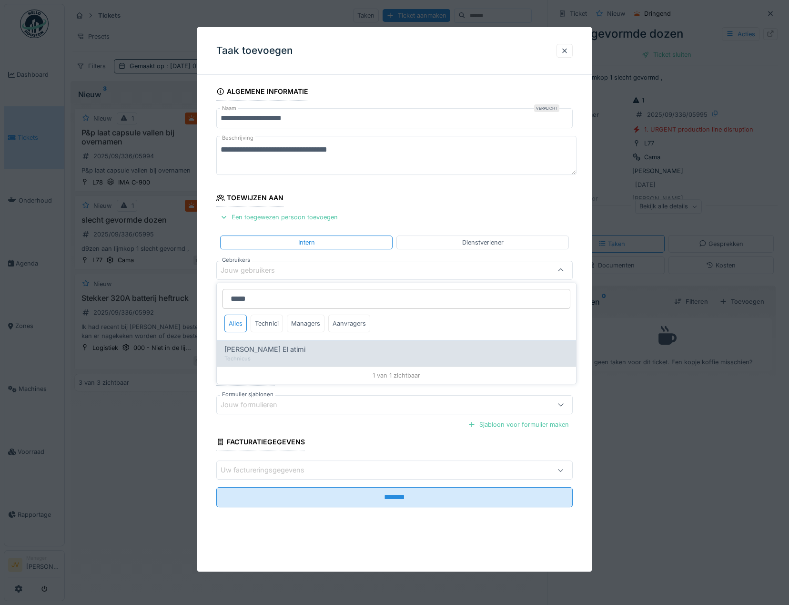
type input "*****"
click at [275, 358] on div "Technicus" at bounding box center [397, 359] width 344 height 8
type input "****"
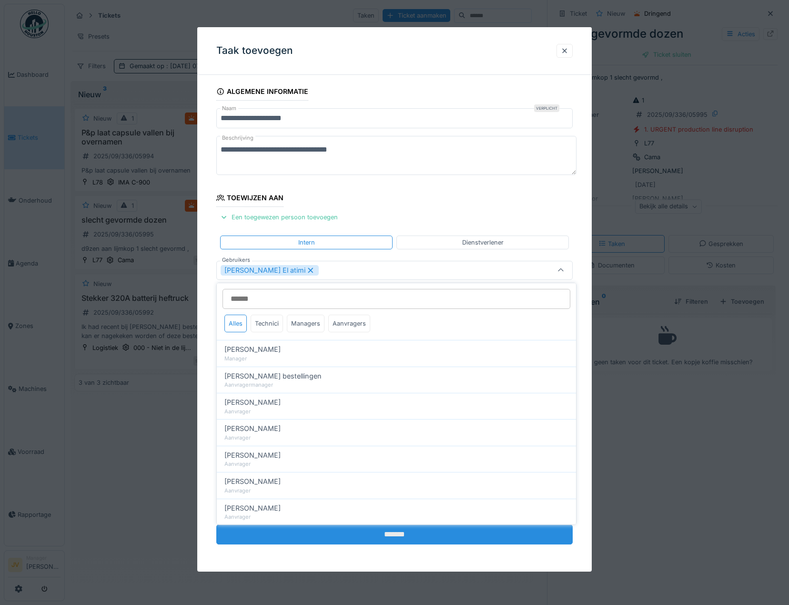
click at [389, 533] on input "*******" at bounding box center [394, 534] width 357 height 20
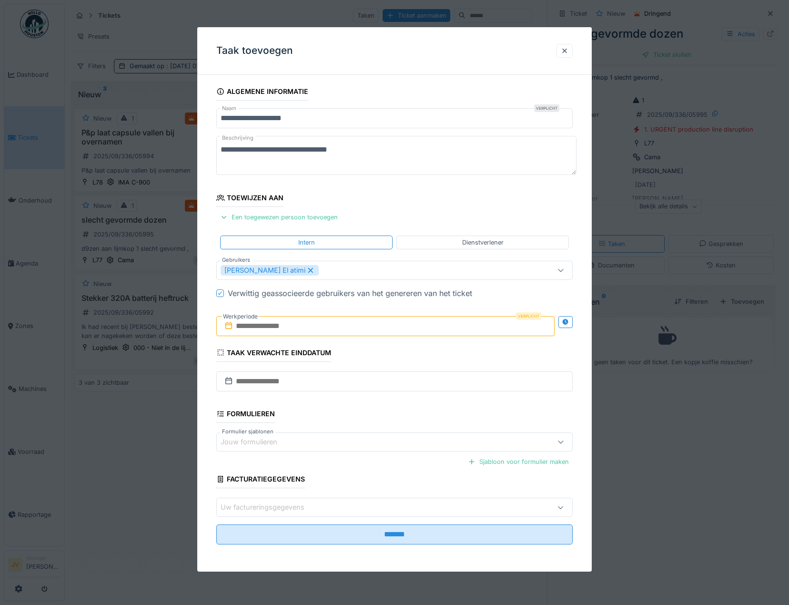
click at [275, 333] on input "text" at bounding box center [385, 326] width 338 height 20
click at [332, 384] on div "[DATE] [DATE] ma di wo do vr za zo 1 2 3 4 5 6 7 8 9 10 11 12 13 14 15 16 17 18…" at bounding box center [387, 401] width 114 height 121
click at [337, 387] on div "1" at bounding box center [341, 389] width 13 height 14
click at [344, 389] on div "1" at bounding box center [341, 389] width 13 height 14
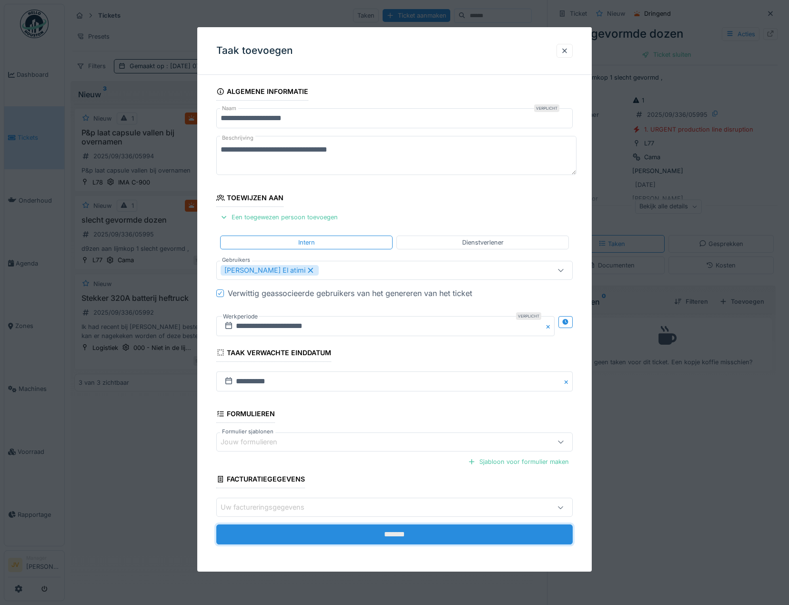
click at [370, 536] on input "*******" at bounding box center [394, 534] width 357 height 20
